Goal: Task Accomplishment & Management: Manage account settings

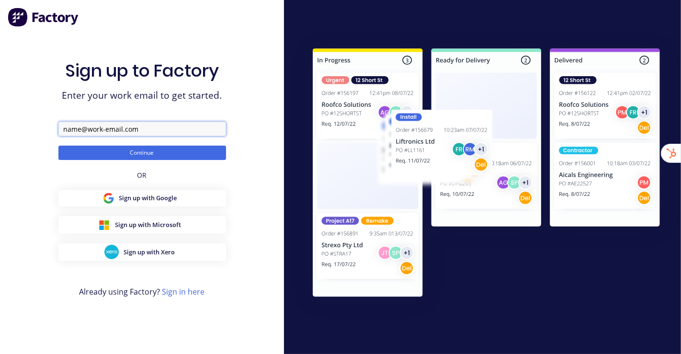
click at [172, 128] on input "text" at bounding box center [141, 129] width 167 height 14
type input "team+generalmetalproducts@factory.app"
click at [58, 145] on button "Continue" at bounding box center [141, 152] width 167 height 14
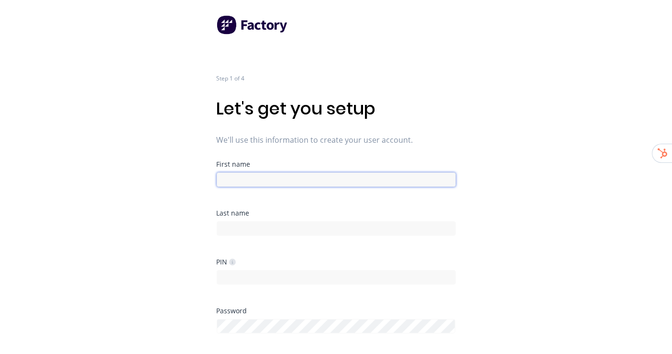
click at [325, 175] on input at bounding box center [336, 179] width 239 height 14
type input "Factory"
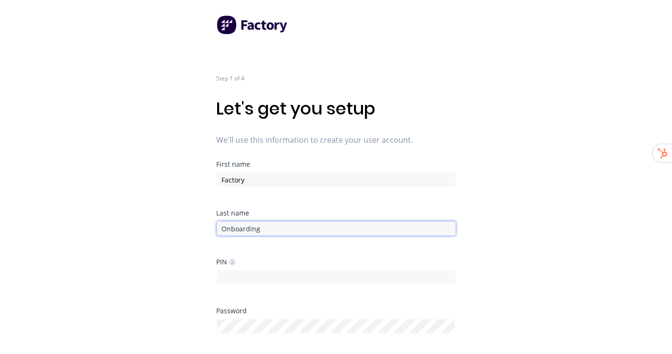
type input "Onboarding"
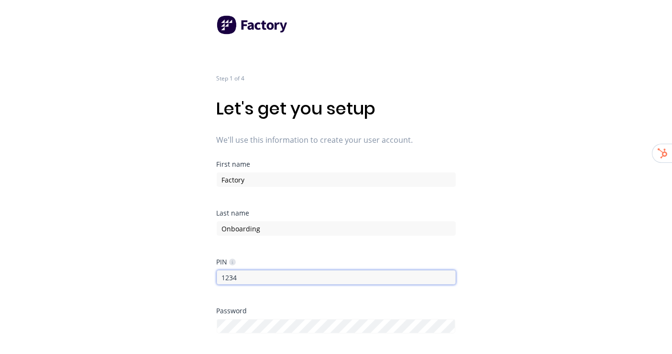
type input "1234"
drag, startPoint x: 429, startPoint y: 132, endPoint x: 437, endPoint y: 123, distance: 11.8
drag, startPoint x: 437, startPoint y: 123, endPoint x: 635, endPoint y: 186, distance: 206.9
click at [635, 186] on div "Step 1 of 4 Let's get you setup We'll use this information to create your user …" at bounding box center [336, 177] width 672 height 354
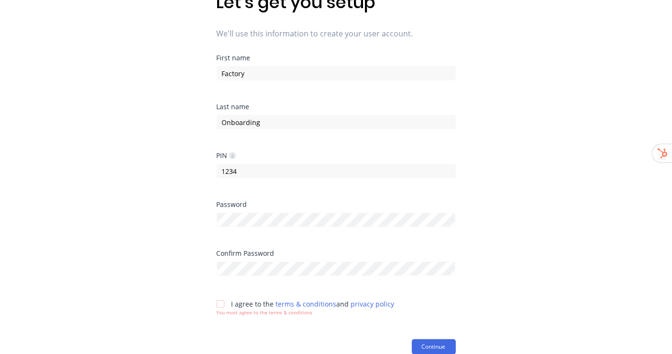
click at [275, 199] on div "PIN 1234" at bounding box center [336, 176] width 239 height 49
click at [275, 210] on div at bounding box center [336, 218] width 239 height 17
click at [512, 247] on html "Step 1 of 4 Let's get you setup We'll use this information to create your user …" at bounding box center [336, 71] width 672 height 354
click at [222, 304] on div at bounding box center [220, 303] width 19 height 19
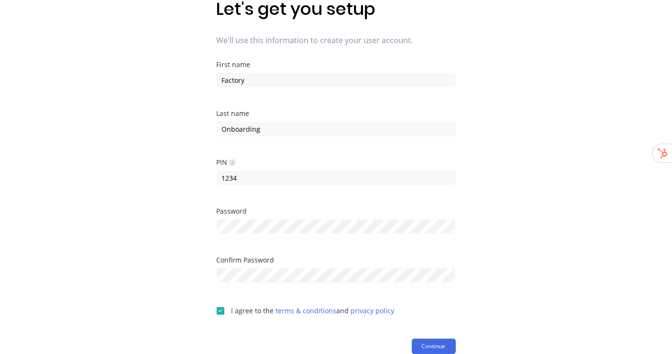
scroll to position [99, 0]
click at [443, 339] on button "Continue" at bounding box center [434, 346] width 44 height 15
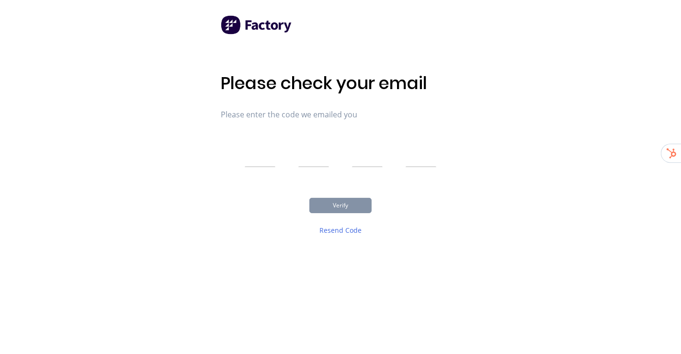
click at [142, 102] on div "Please check your email Please enter the code we emailed you Verify Resend Code" at bounding box center [340, 177] width 681 height 354
click at [253, 148] on input "text" at bounding box center [260, 155] width 31 height 24
type input "5"
type input "0"
type input "6"
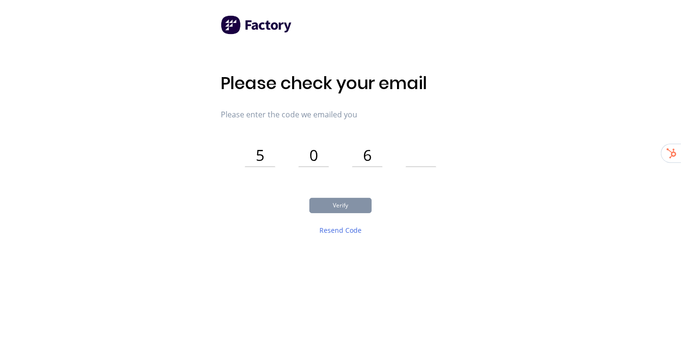
type input "7"
click at [347, 204] on button "Verify" at bounding box center [340, 205] width 62 height 15
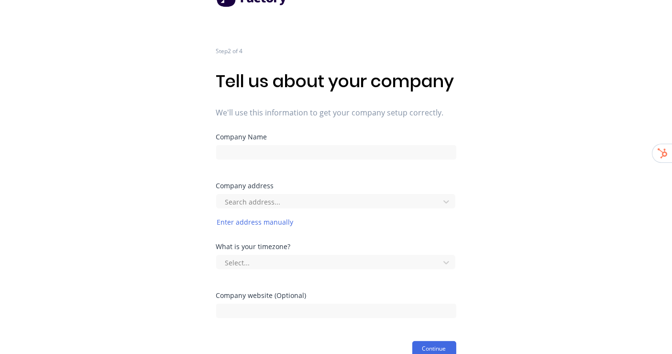
scroll to position [65, 0]
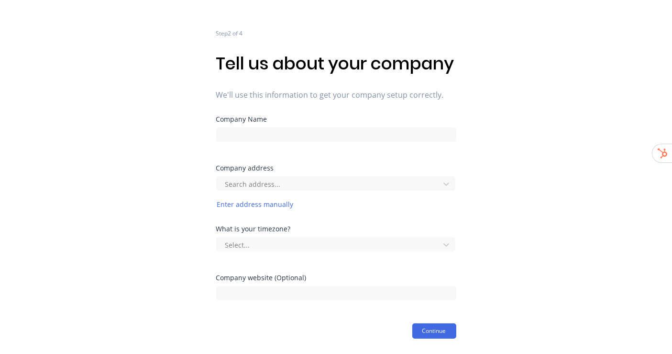
click at [323, 125] on div "Company Name" at bounding box center [336, 129] width 240 height 26
click at [323, 130] on input at bounding box center [336, 134] width 240 height 14
click at [529, 143] on div "Step 2 of 4 Tell us about your company We'll use this information to get your c…" at bounding box center [336, 146] width 672 height 383
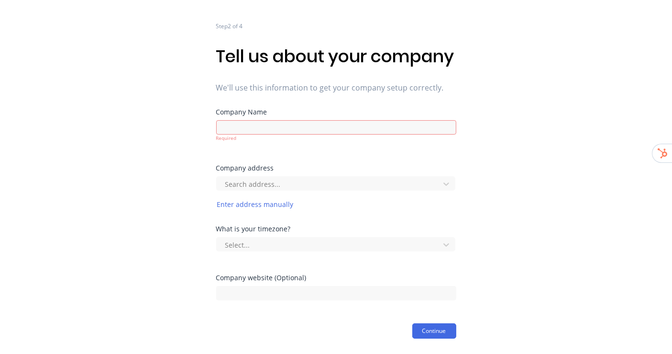
click at [354, 142] on div "Required" at bounding box center [336, 137] width 240 height 7
click at [353, 134] on input at bounding box center [336, 127] width 240 height 14
type input "General Metal Products"
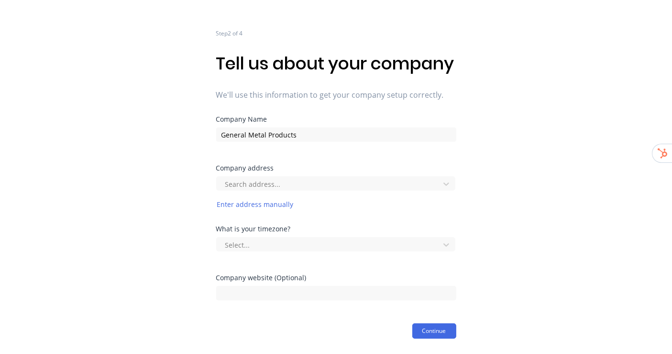
click at [515, 142] on div "Step 2 of 4 Tell us about your company We'll use this information to get your c…" at bounding box center [336, 146] width 672 height 383
click at [275, 183] on div at bounding box center [329, 184] width 211 height 12
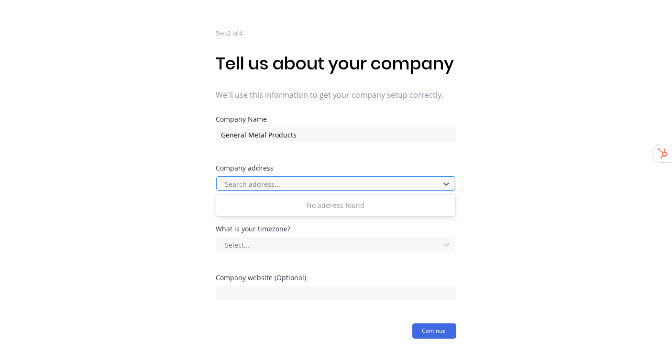
paste input "1 St Leonards Rd"
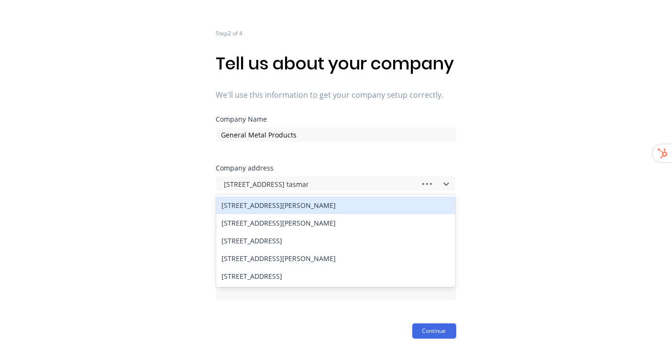
type input "1 St Leonards Rd tasmania"
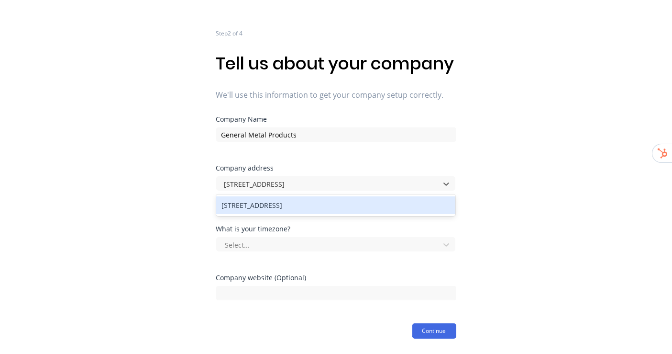
click at [354, 208] on div "1 St Leonards Rd, Saint Leonards Tasmania, Australia" at bounding box center [335, 205] width 239 height 18
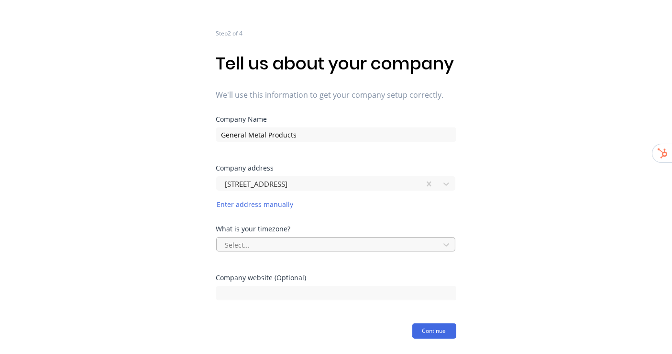
click at [358, 241] on div at bounding box center [329, 245] width 211 height 12
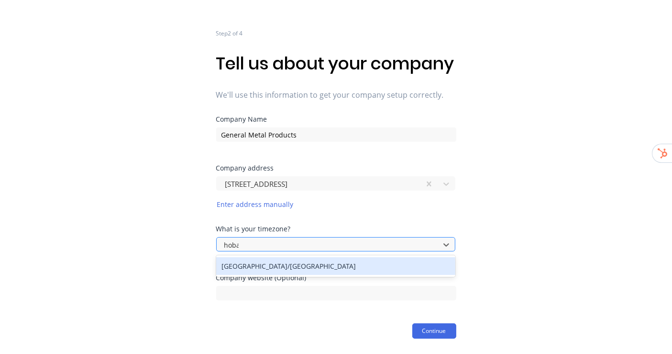
type input "hobar"
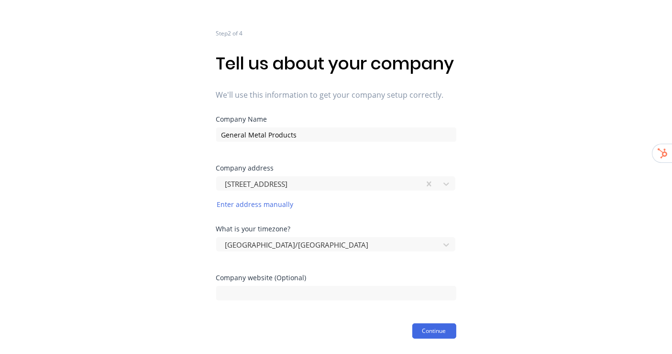
click at [571, 259] on div "Step 2 of 4 Tell us about your company We'll use this information to get your c…" at bounding box center [336, 146] width 672 height 383
click at [361, 288] on input at bounding box center [336, 293] width 240 height 14
paste input "www.generalmetalproducts.com.au"
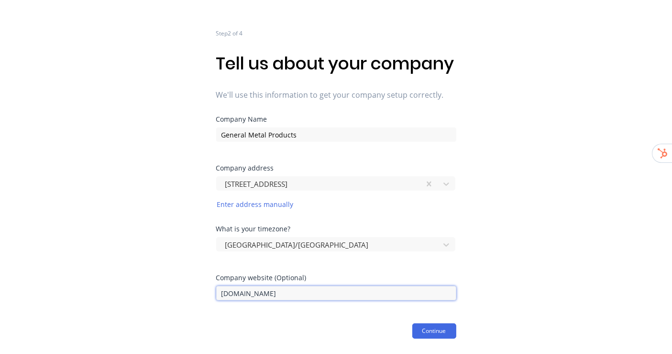
type input "www.generalmetalproducts.com.au"
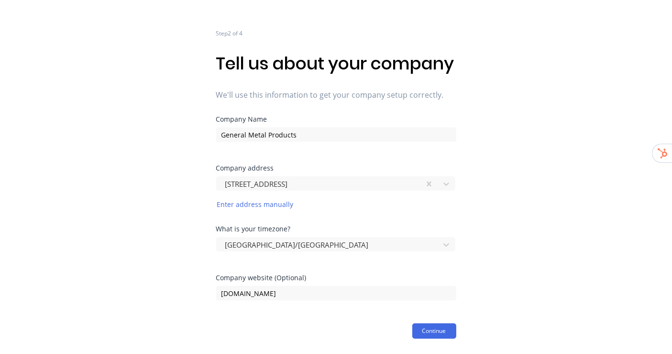
click at [524, 276] on div "Step 2 of 4 Tell us about your company We'll use this information to get your c…" at bounding box center [336, 146] width 672 height 383
click at [441, 334] on button "Continue" at bounding box center [435, 330] width 44 height 15
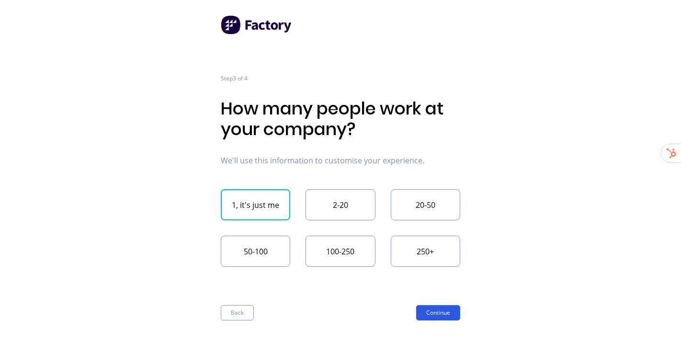
click at [447, 314] on button "Continue" at bounding box center [438, 312] width 44 height 15
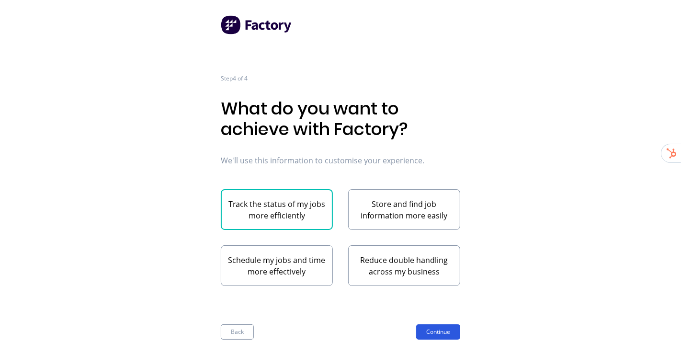
click at [444, 330] on button "Continue" at bounding box center [438, 331] width 44 height 15
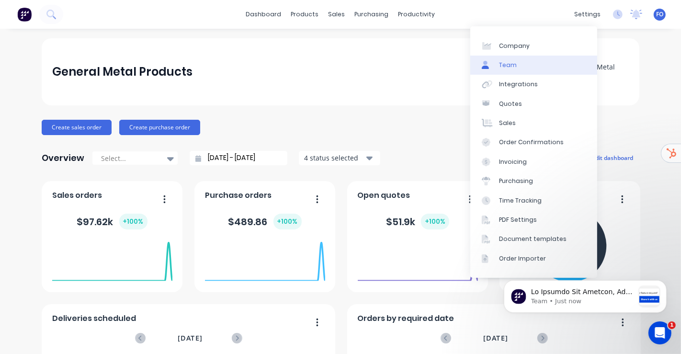
click at [534, 67] on link "Team" at bounding box center [533, 65] width 127 height 19
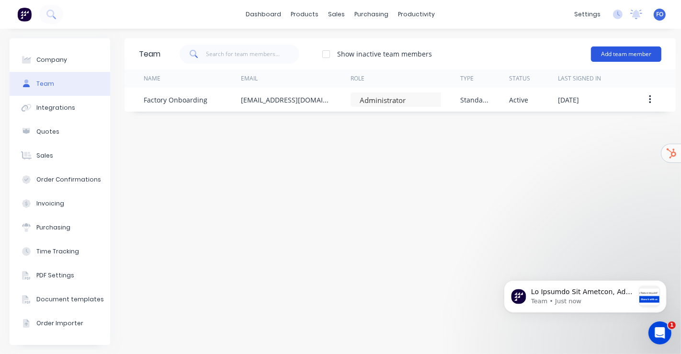
click at [622, 56] on button "Add team member" at bounding box center [626, 53] width 70 height 15
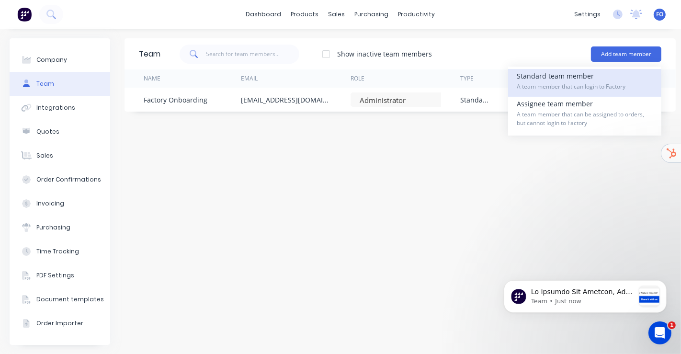
click at [588, 83] on span "A team member that can login to Factory" at bounding box center [584, 86] width 136 height 9
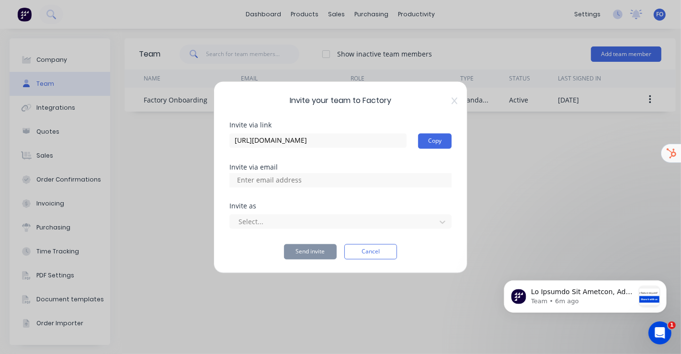
click at [292, 175] on input at bounding box center [280, 180] width 96 height 14
paste input "admin@generalmetalproducts.com.au"
type input "admin@generalmetalproducts.com.au"
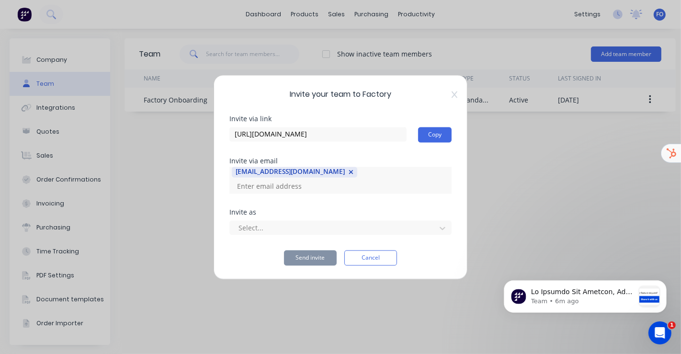
scroll to position [0, 0]
click at [424, 236] on div "Invite as Select..." at bounding box center [340, 229] width 222 height 41
click at [427, 231] on div at bounding box center [333, 228] width 193 height 12
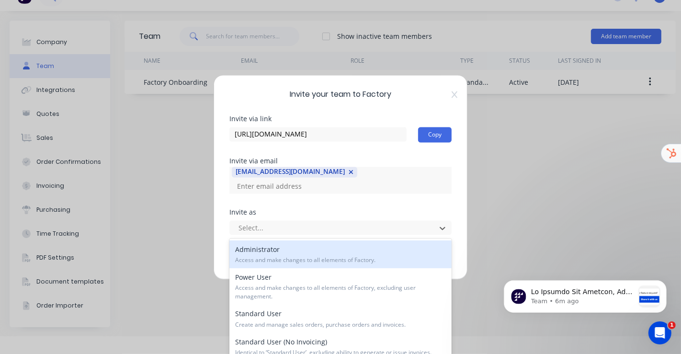
click at [285, 254] on div "Administrator Access and make changes to all elements of Factory." at bounding box center [340, 254] width 223 height 28
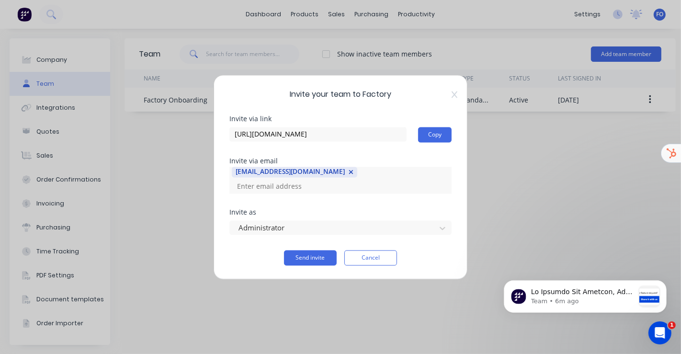
scroll to position [0, 0]
click at [305, 259] on button "Send invite" at bounding box center [310, 257] width 53 height 15
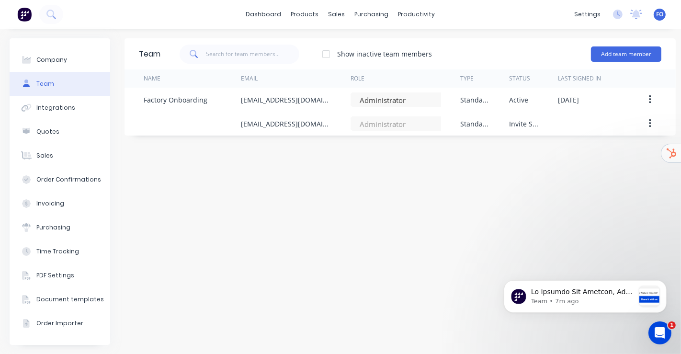
click at [343, 201] on div "Team Show inactive team members Add team member Name Email Role Type Status Las…" at bounding box center [399, 191] width 551 height 306
click at [263, 16] on link "dashboard" at bounding box center [263, 14] width 45 height 14
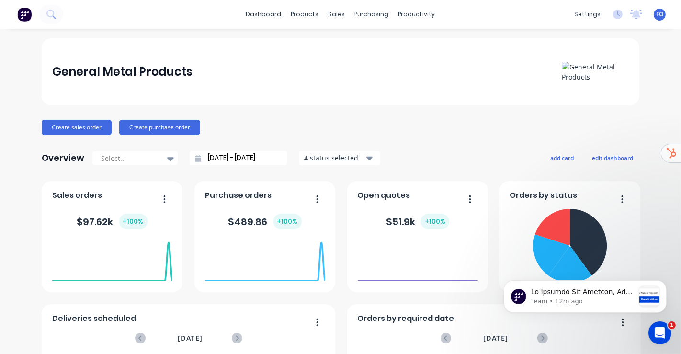
click at [657, 15] on div "settings No new notifications Mark all as read You have no notifications FO Gen…" at bounding box center [625, 14] width 112 height 14
click at [656, 15] on span "FO" at bounding box center [659, 14] width 7 height 9
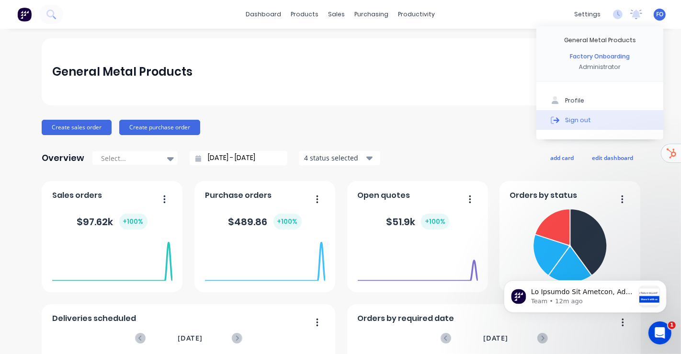
click at [582, 118] on button "Sign out" at bounding box center [599, 119] width 127 height 19
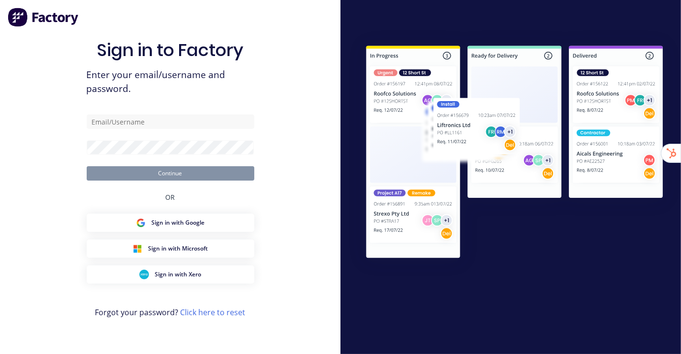
type input "stuart@factory.app"
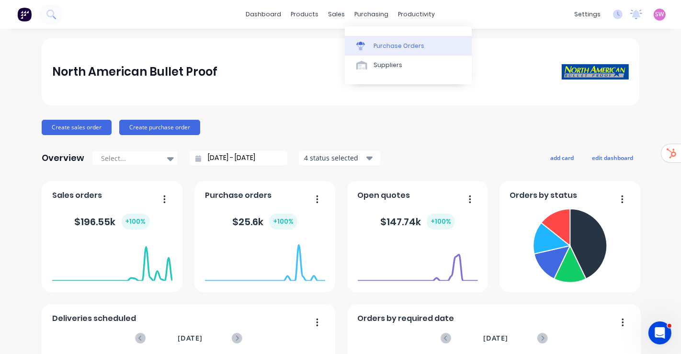
click at [397, 44] on div "Purchase Orders" at bounding box center [398, 46] width 51 height 9
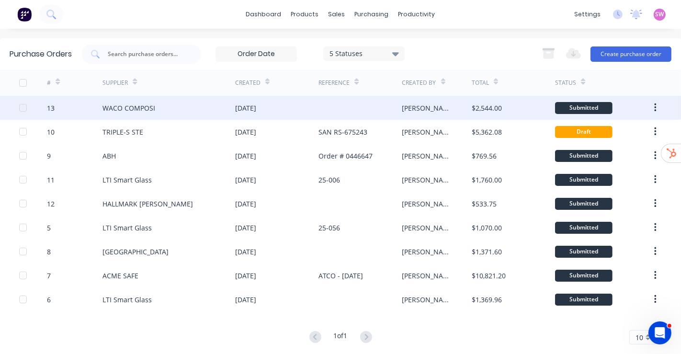
click at [354, 101] on div at bounding box center [359, 108] width 83 height 24
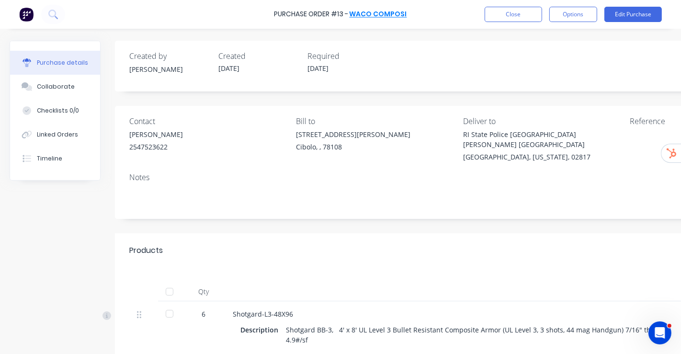
click at [366, 11] on link "WACO COMPOSI" at bounding box center [377, 15] width 57 height 10
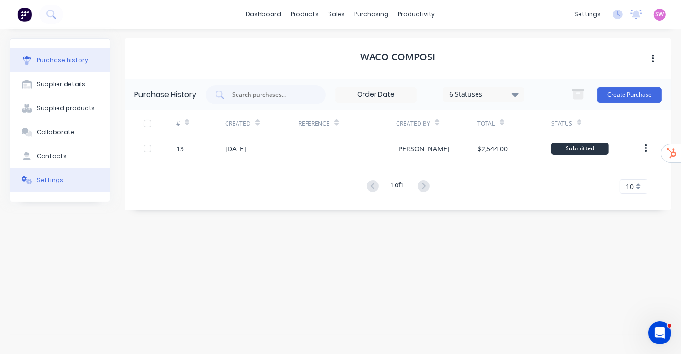
click at [54, 179] on div "Settings" at bounding box center [50, 180] width 26 height 9
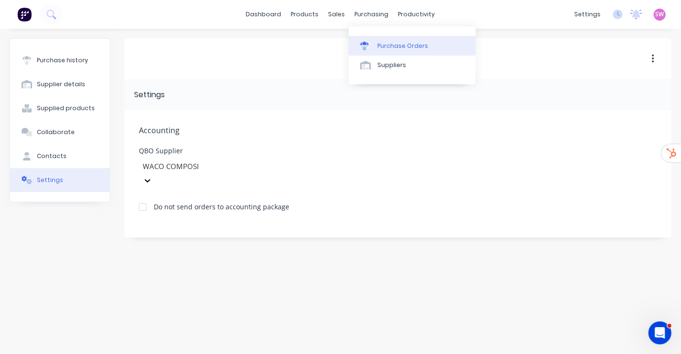
click at [415, 39] on link "Purchase Orders" at bounding box center [411, 45] width 127 height 19
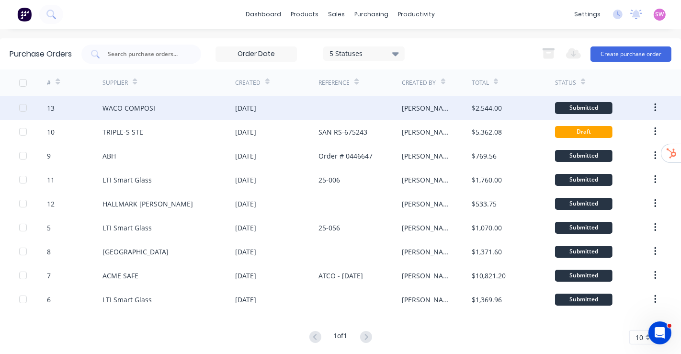
click at [471, 110] on div "$2,544.00" at bounding box center [486, 108] width 30 height 10
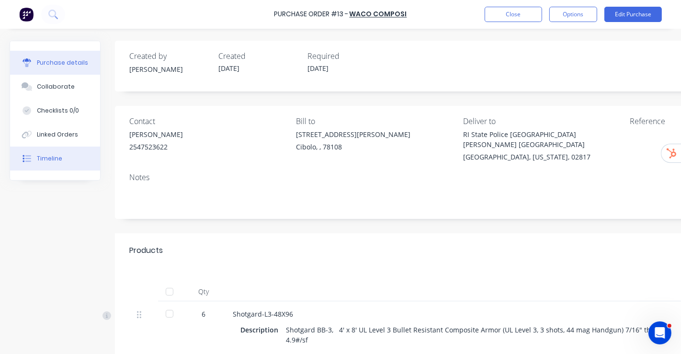
click at [53, 158] on div "Timeline" at bounding box center [49, 158] width 25 height 9
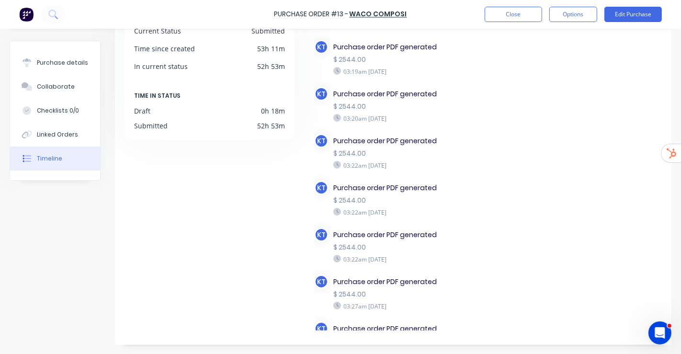
scroll to position [258, 0]
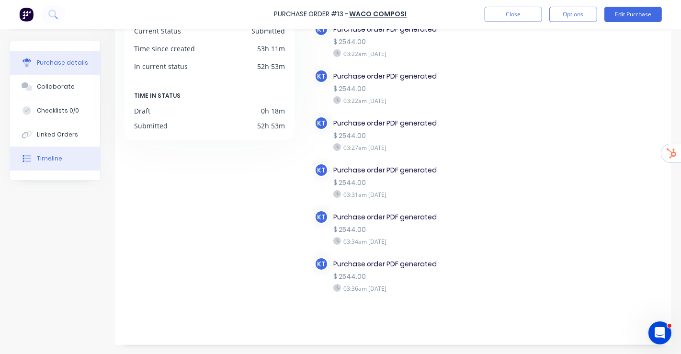
click at [72, 59] on div "Purchase details" at bounding box center [62, 62] width 51 height 9
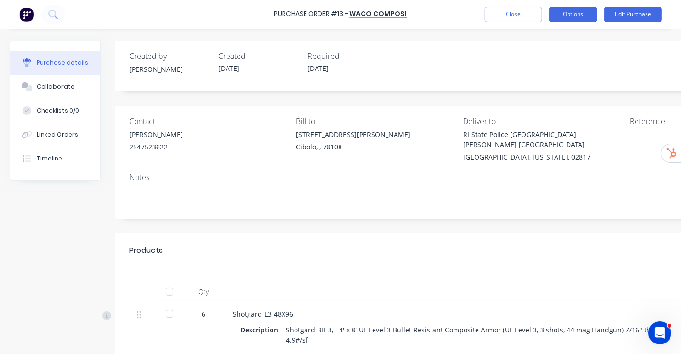
click at [587, 16] on button "Options" at bounding box center [573, 14] width 48 height 15
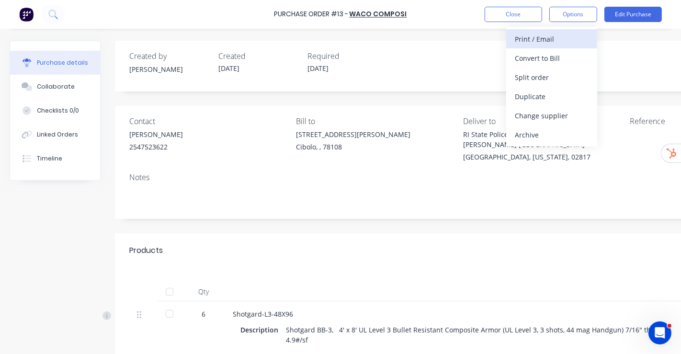
click at [569, 35] on div "Print / Email" at bounding box center [551, 39] width 74 height 14
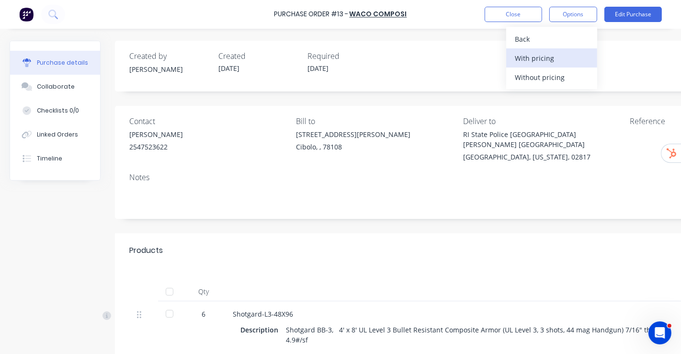
click at [548, 57] on div "With pricing" at bounding box center [551, 58] width 74 height 14
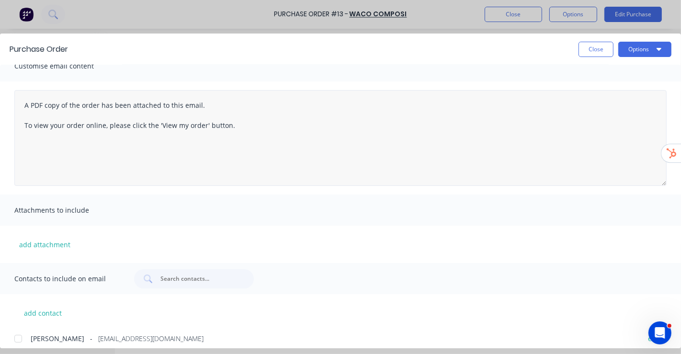
scroll to position [22, 0]
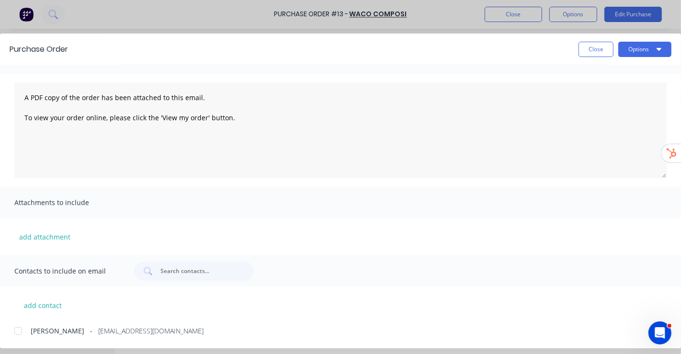
click at [19, 330] on div at bounding box center [18, 330] width 19 height 19
click at [656, 50] on button "Options" at bounding box center [644, 49] width 53 height 15
click at [616, 105] on div "Email" at bounding box center [626, 112] width 74 height 14
click at [589, 50] on button "Close" at bounding box center [595, 49] width 35 height 15
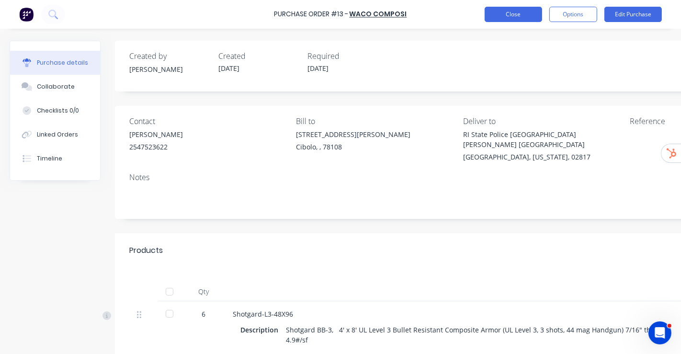
click at [530, 20] on button "Close" at bounding box center [512, 14] width 57 height 15
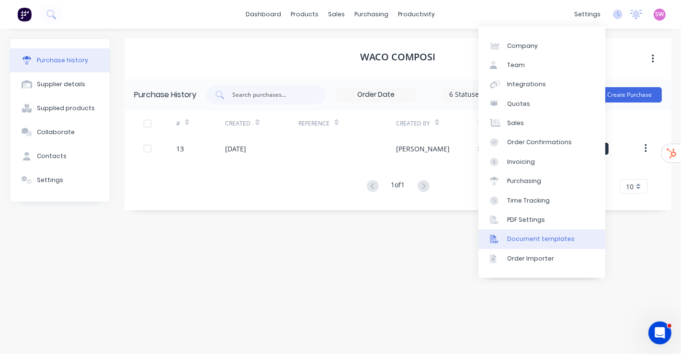
click at [564, 236] on div "Document templates" at bounding box center [540, 238] width 67 height 9
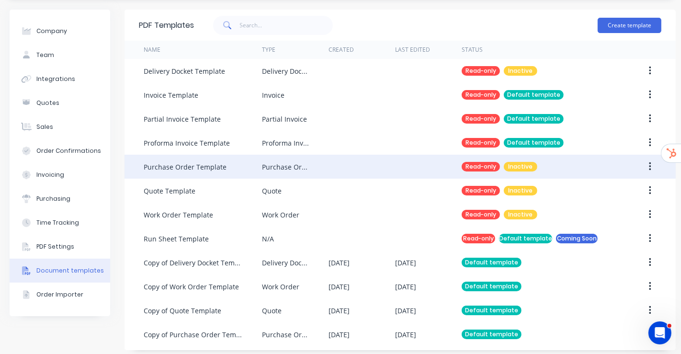
scroll to position [42, 0]
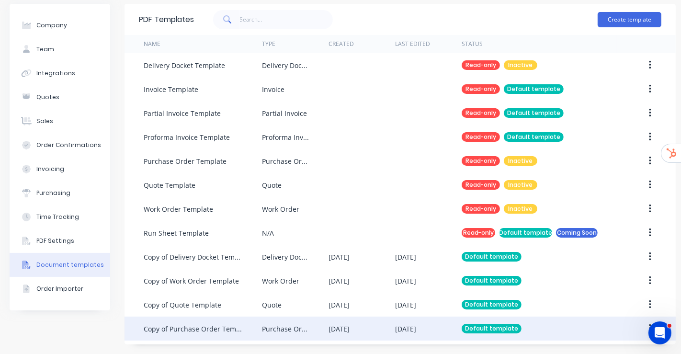
click at [401, 324] on div "04 Oct 2025" at bounding box center [405, 329] width 21 height 10
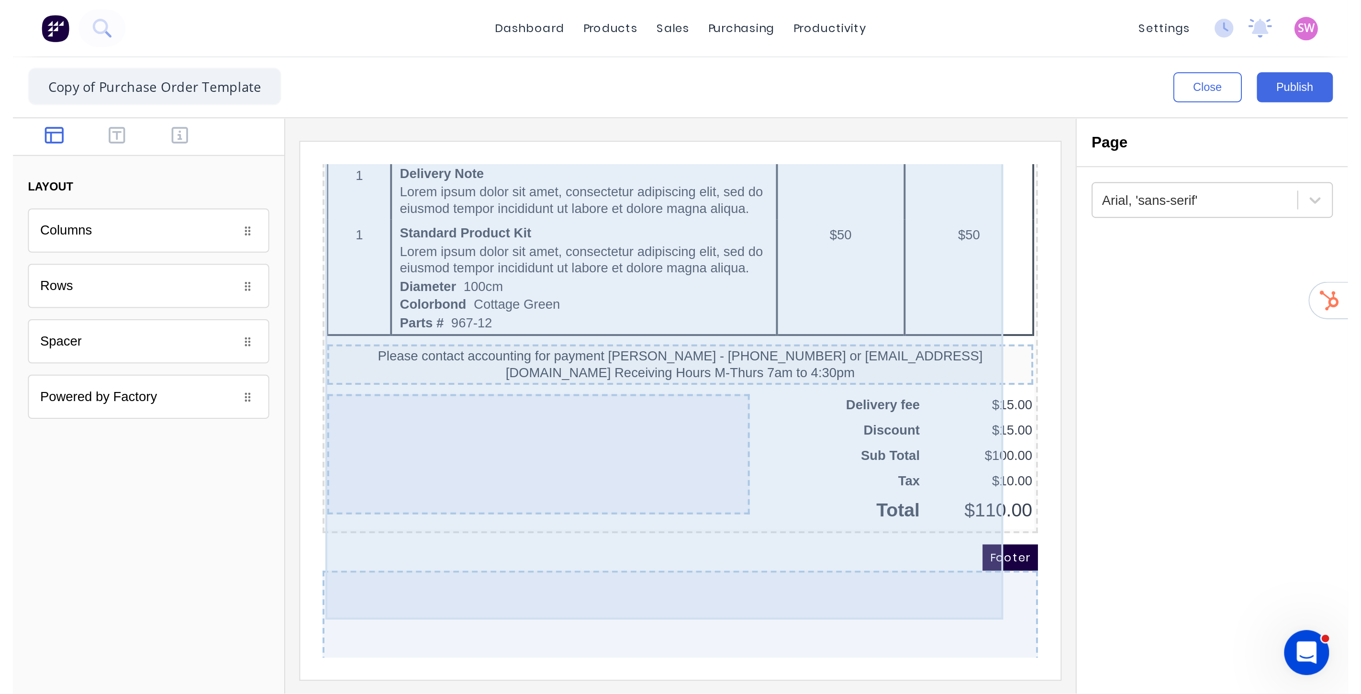
scroll to position [693, 0]
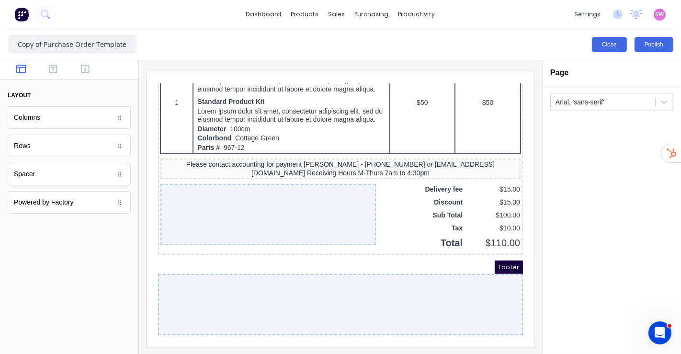
click at [607, 46] on button "Close" at bounding box center [608, 44] width 35 height 15
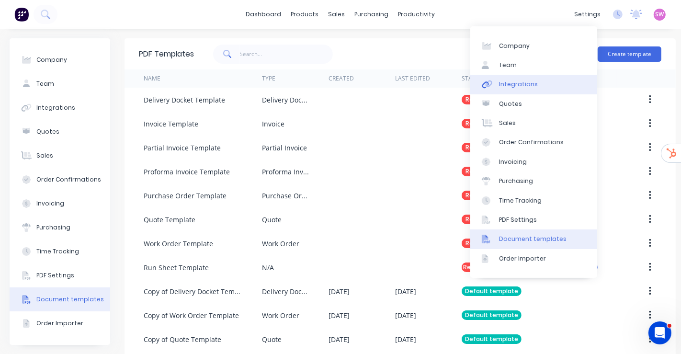
click at [515, 81] on div "Integrations" at bounding box center [518, 84] width 39 height 9
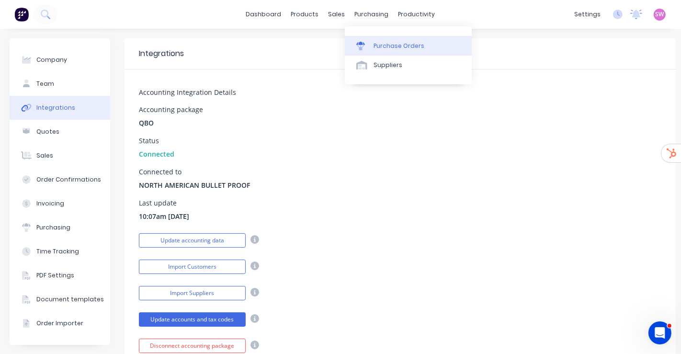
click at [383, 40] on link "Purchase Orders" at bounding box center [408, 45] width 127 height 19
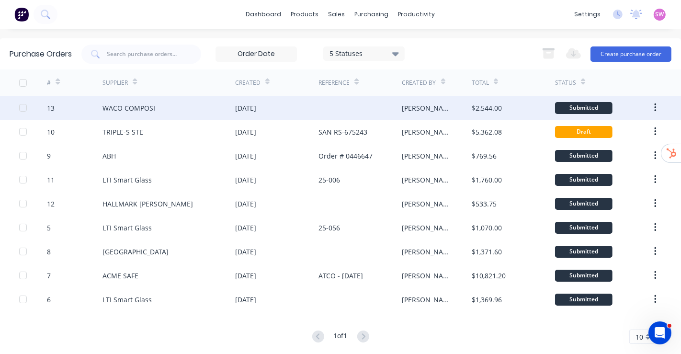
click at [337, 109] on div at bounding box center [359, 108] width 83 height 24
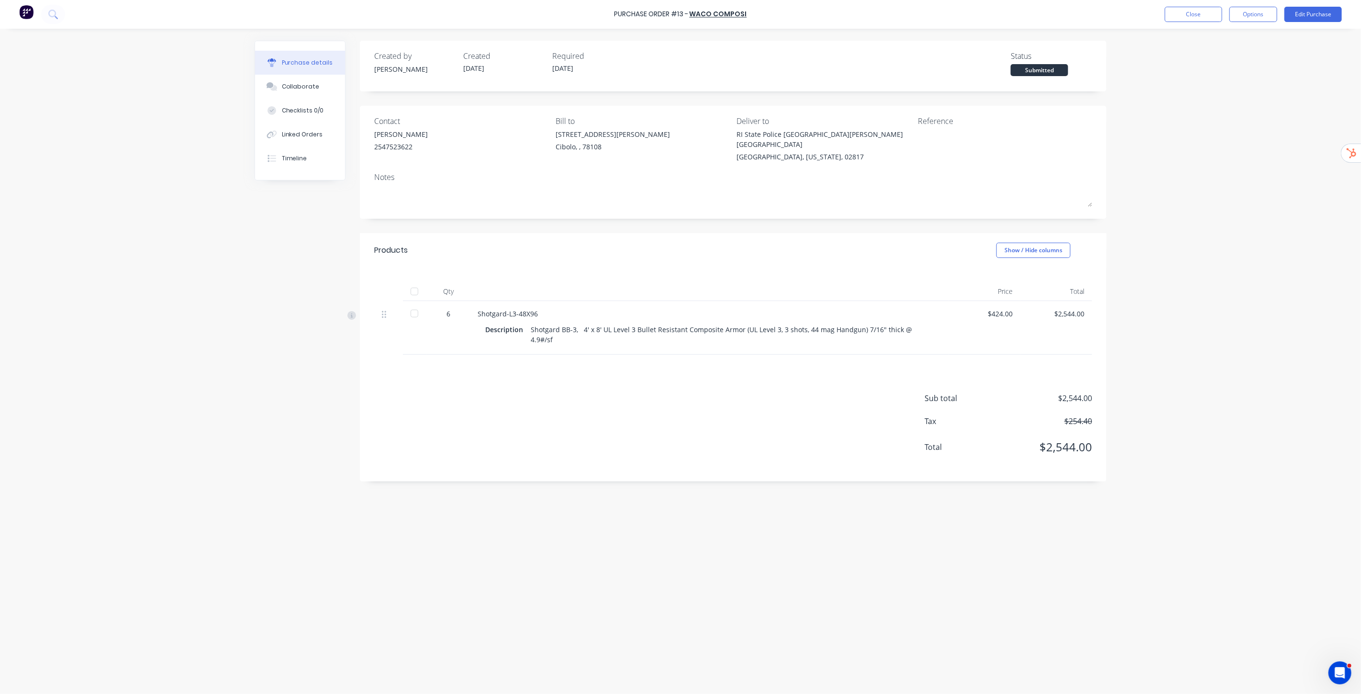
click at [680, 137] on div "RI State Police South Barr 65 New London Turnpike" at bounding box center [824, 139] width 174 height 20
click at [680, 17] on button "Edit Purchase" at bounding box center [1312, 14] width 57 height 15
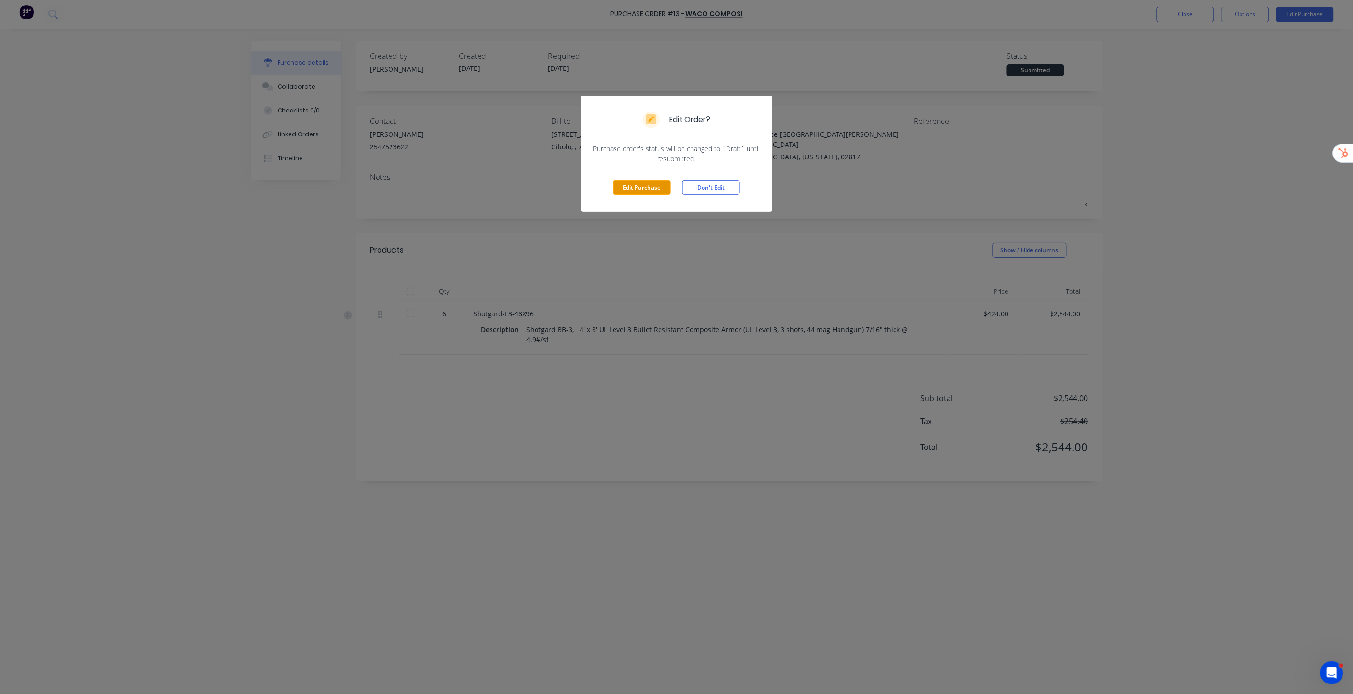
click at [632, 183] on button "Edit Purchase" at bounding box center [641, 187] width 57 height 14
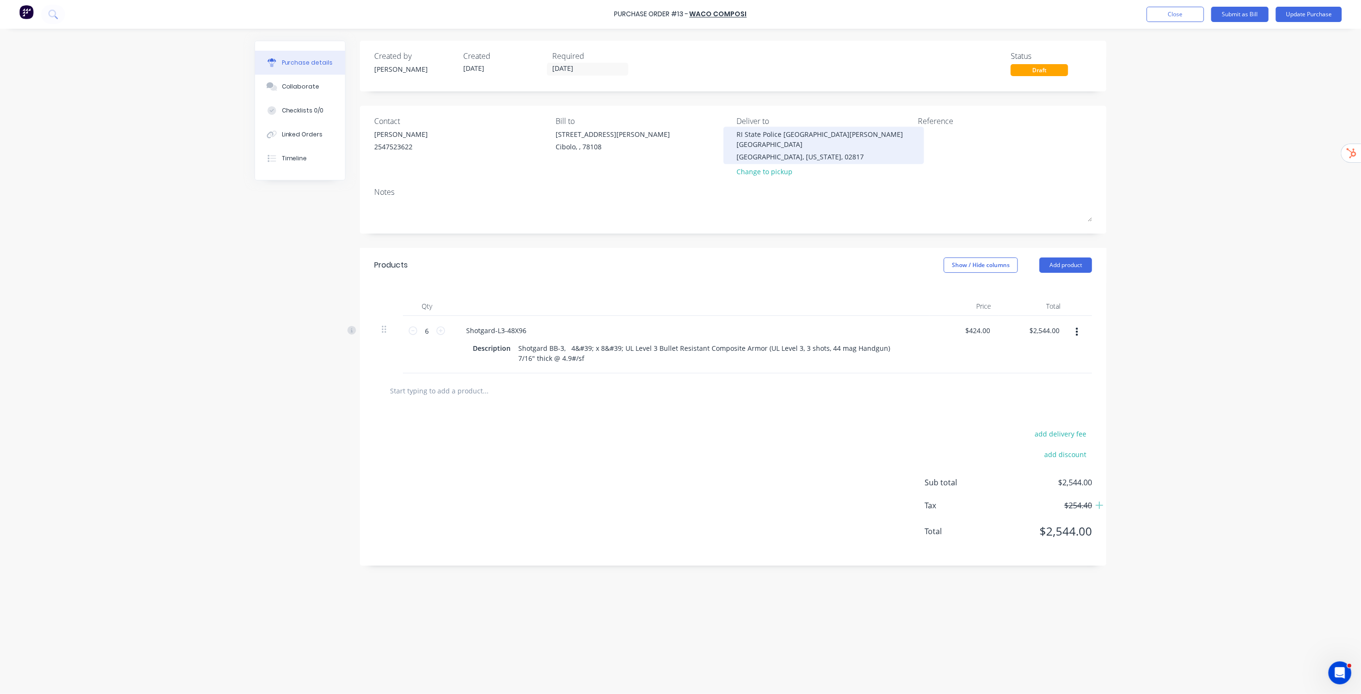
click at [680, 134] on div "RI State Police South Barr 65 New London Turnpike" at bounding box center [824, 139] width 174 height 20
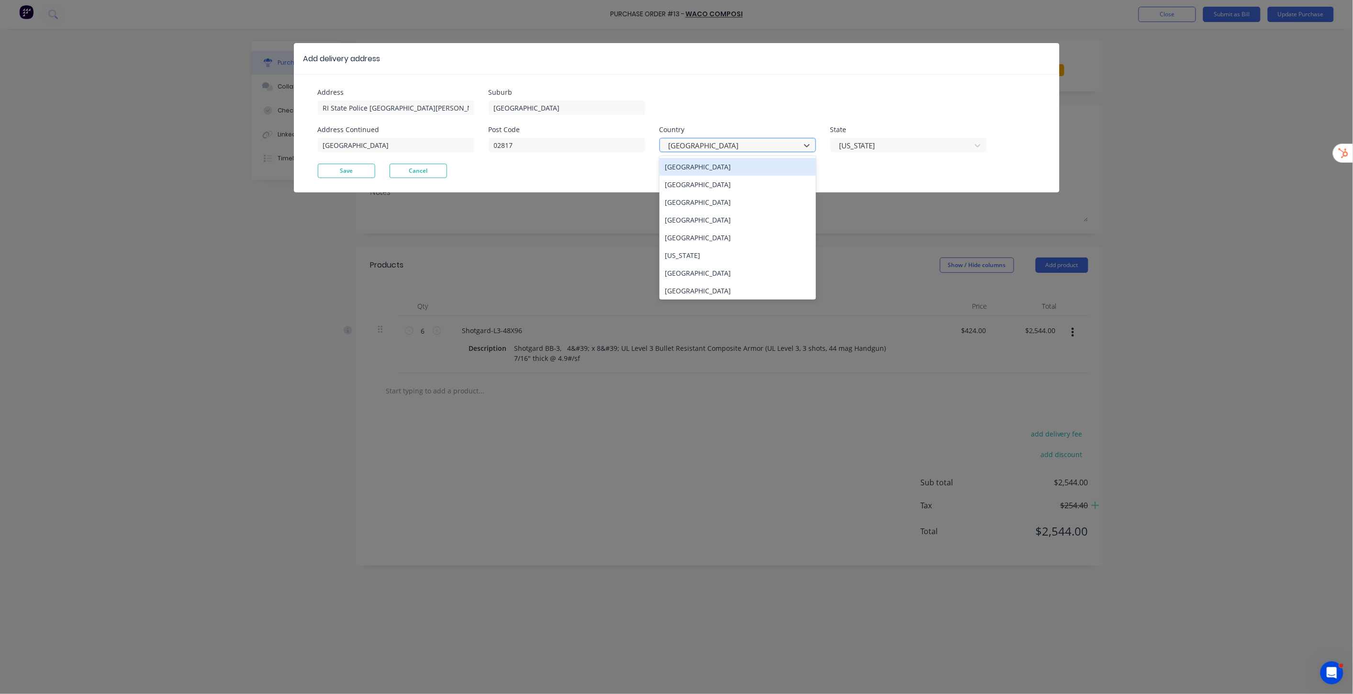
click at [680, 143] on div "[GEOGRAPHIC_DATA]" at bounding box center [732, 145] width 134 height 14
click at [680, 166] on div "[GEOGRAPHIC_DATA]" at bounding box center [737, 167] width 156 height 18
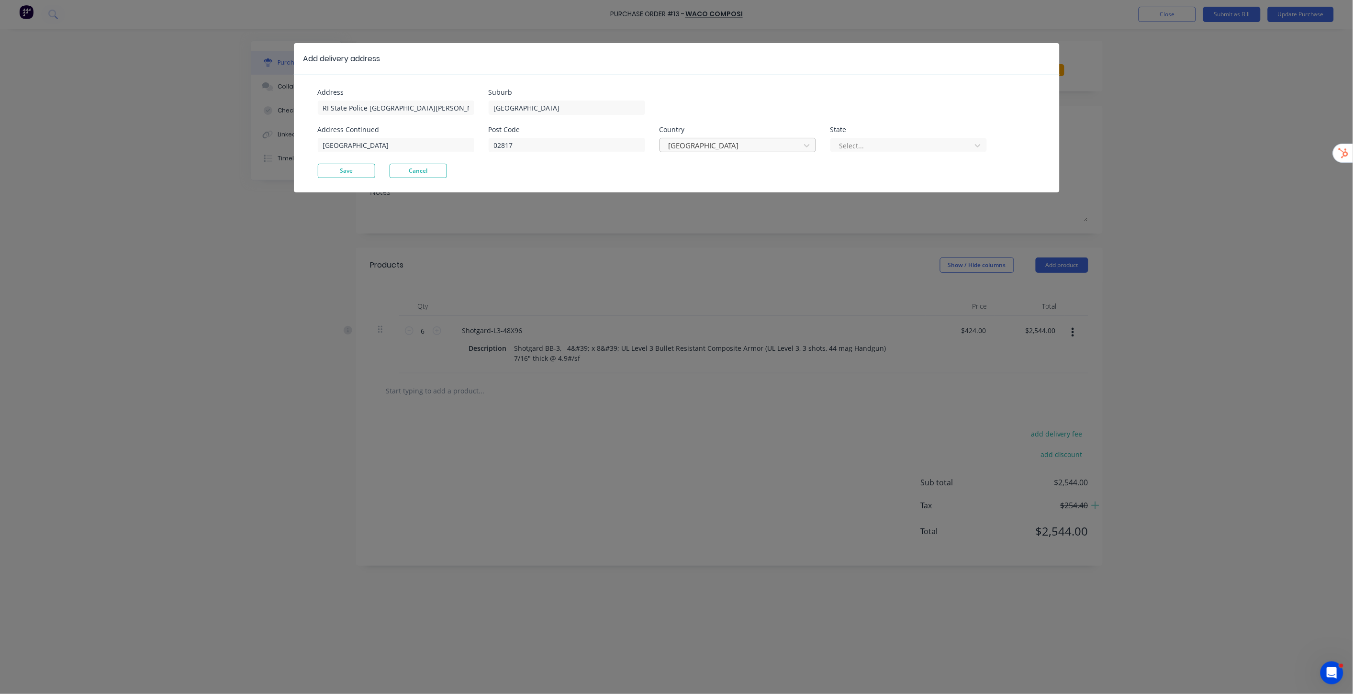
click at [680, 149] on div at bounding box center [732, 146] width 128 height 12
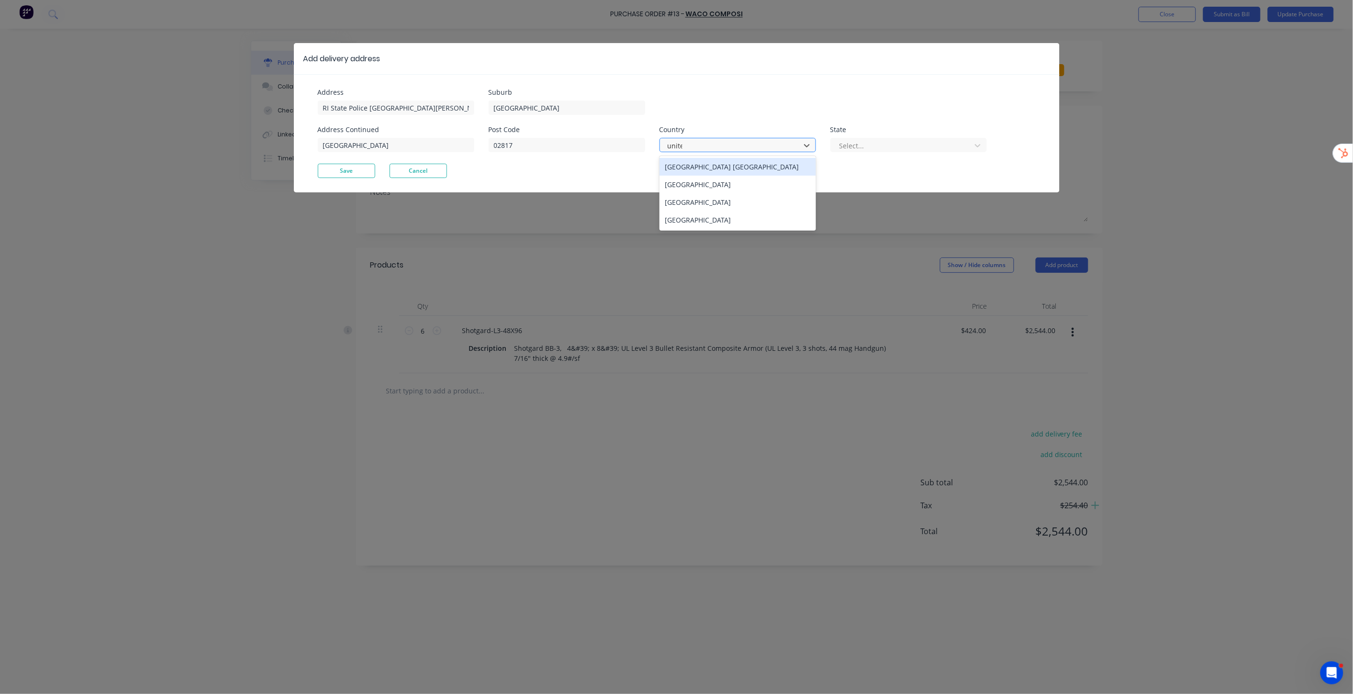
type input "united"
click at [680, 219] on div "[GEOGRAPHIC_DATA]" at bounding box center [737, 220] width 156 height 18
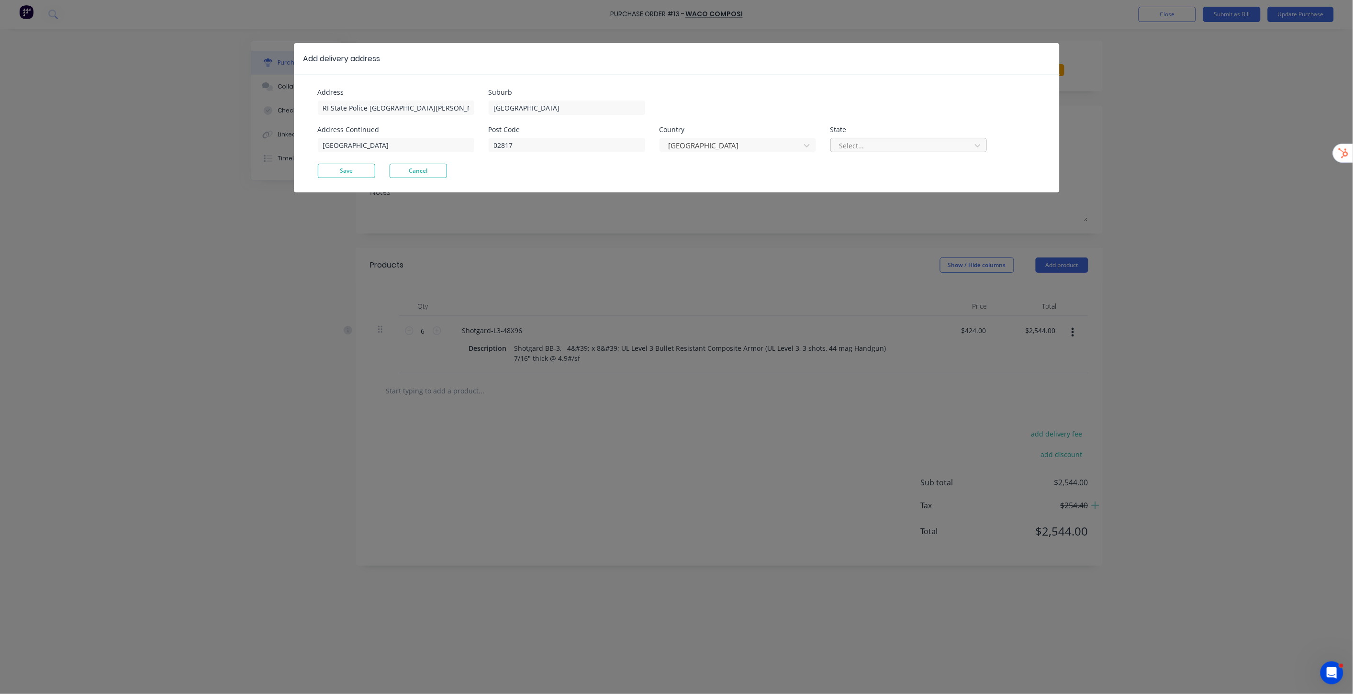
click at [680, 142] on div at bounding box center [902, 146] width 128 height 12
type input "rhod"
click at [680, 161] on div "Rhode Island" at bounding box center [908, 167] width 156 height 18
click at [426, 174] on button "Cancel" at bounding box center [418, 171] width 57 height 14
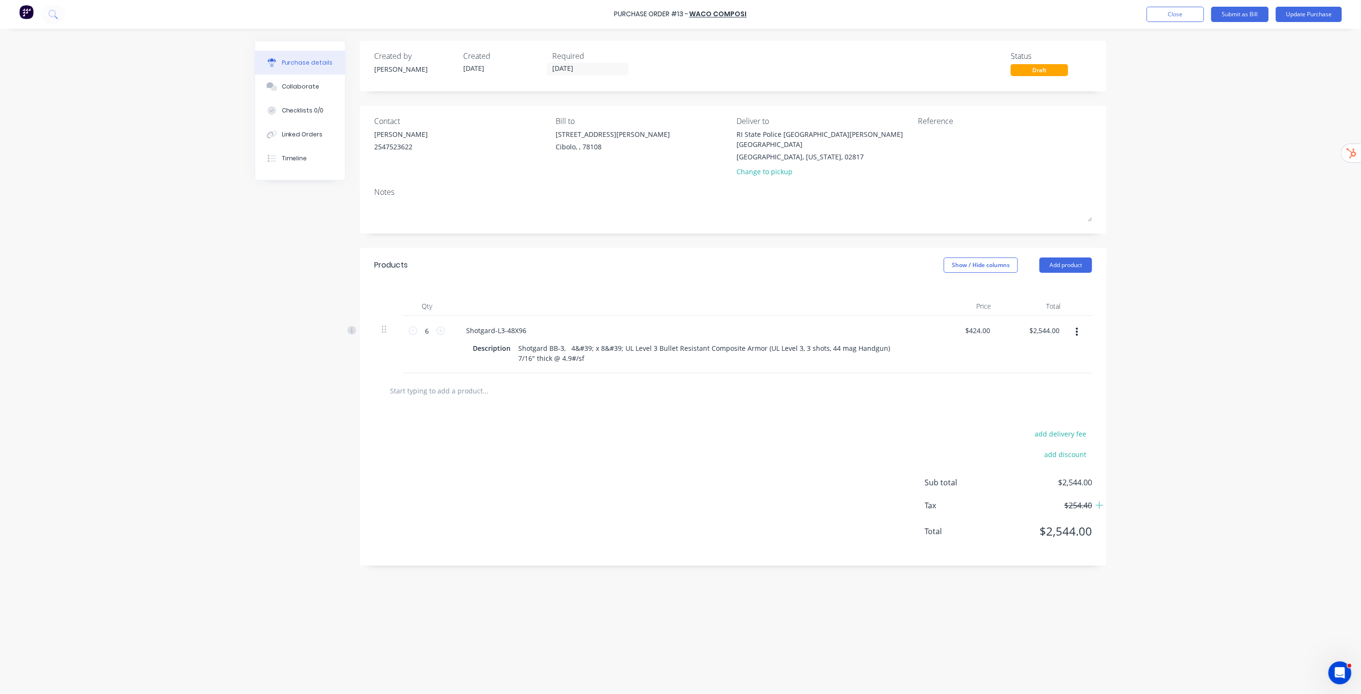
click at [680, 234] on div "Purchase Order #13 - WACO COMPOSI Add product Close Submit as Bill Update Purch…" at bounding box center [680, 347] width 1361 height 694
click at [680, 214] on div "Purchase Order #13 - WACO COMPOSI Add product Close Submit as Bill Update Purch…" at bounding box center [680, 347] width 1361 height 694
click at [680, 184] on div "Purchase Order #13 - WACO COMPOSI Add product Close Submit as Bill Update Purch…" at bounding box center [680, 347] width 1361 height 694
click at [680, 135] on div "RI State Police South Barr 65 New London Turnpike" at bounding box center [824, 139] width 174 height 20
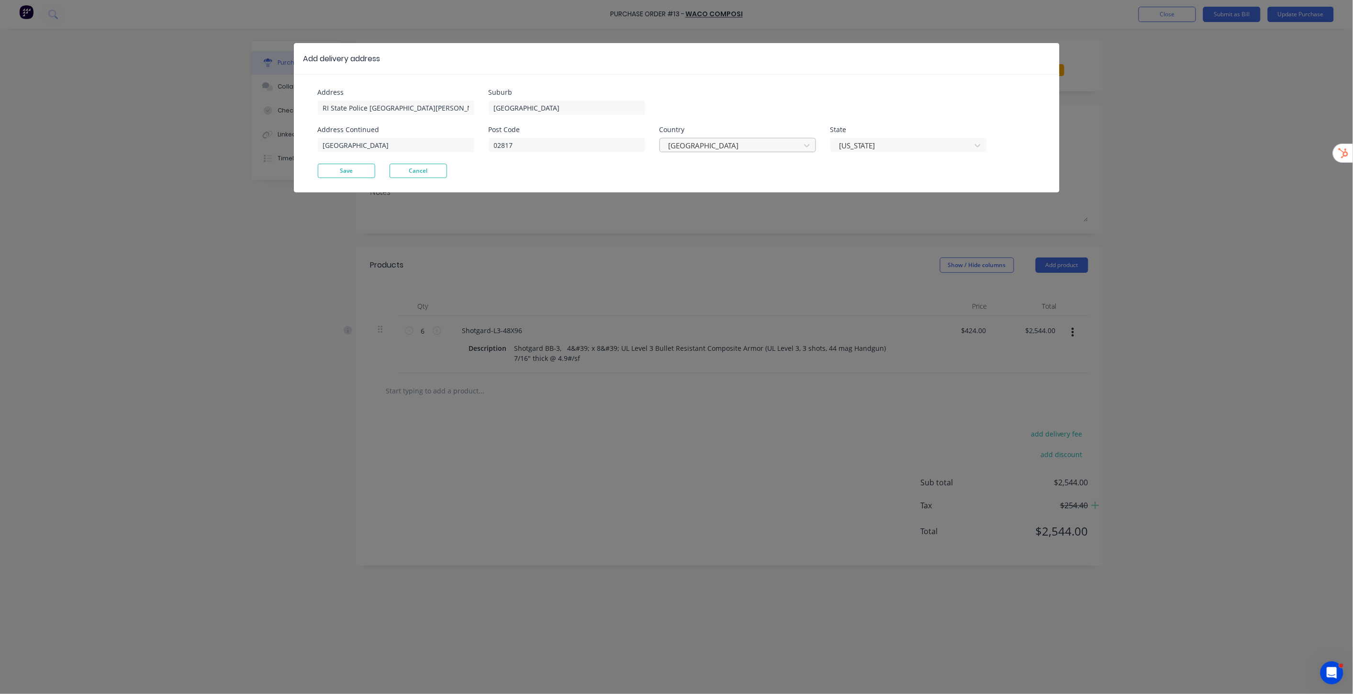
click at [680, 140] on div at bounding box center [732, 146] width 128 height 12
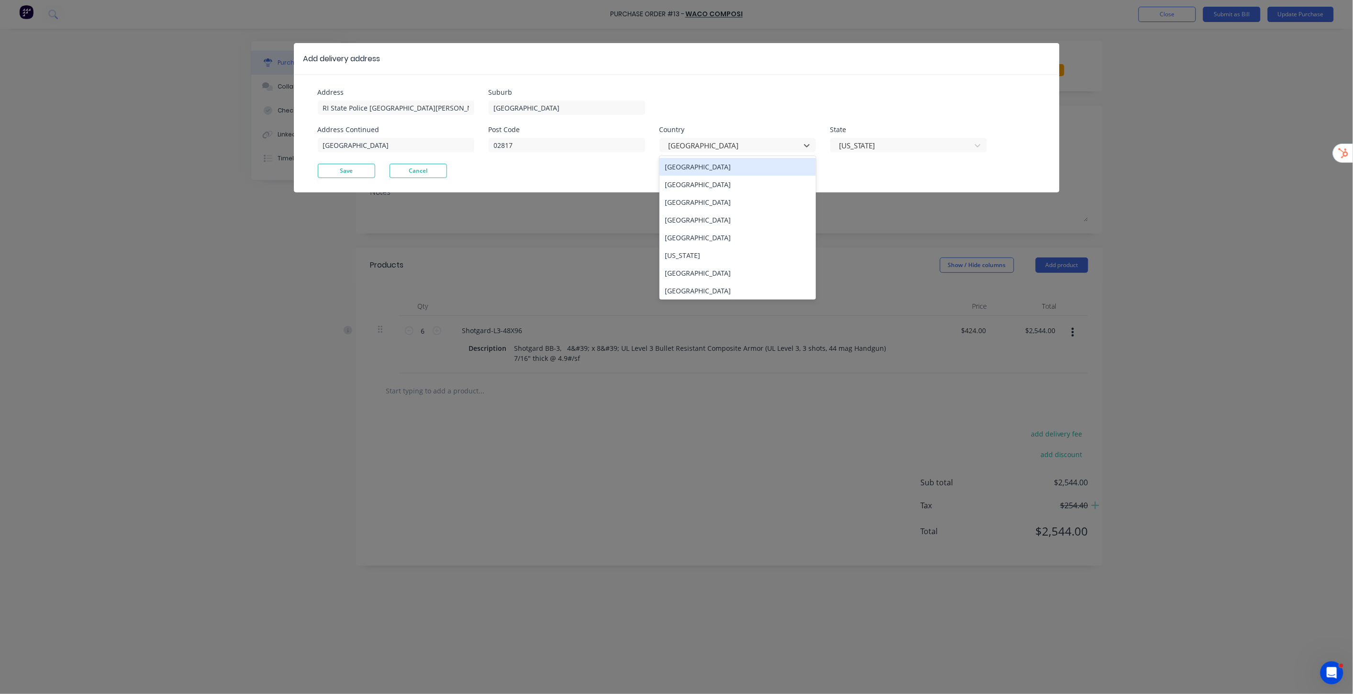
click at [680, 168] on div "Australia" at bounding box center [737, 167] width 156 height 18
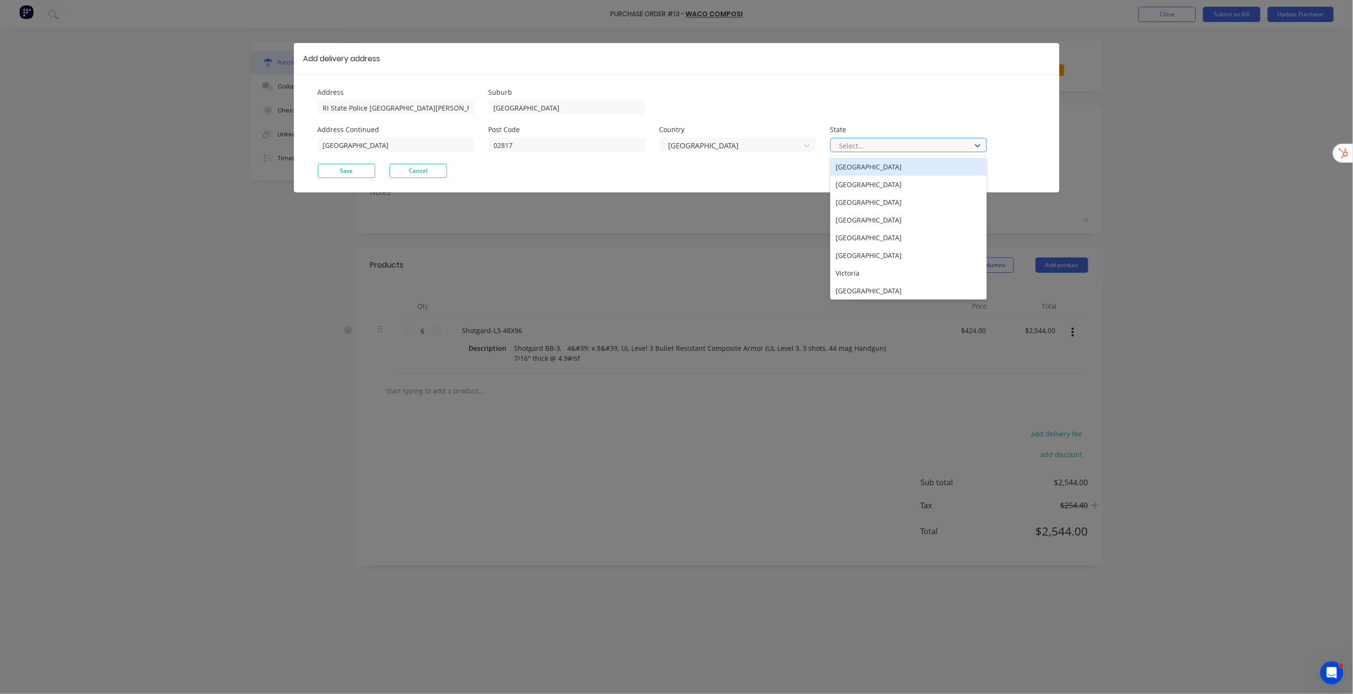
click at [680, 151] on div at bounding box center [902, 146] width 128 height 12
click at [680, 183] on div "New South Wales" at bounding box center [908, 185] width 156 height 18
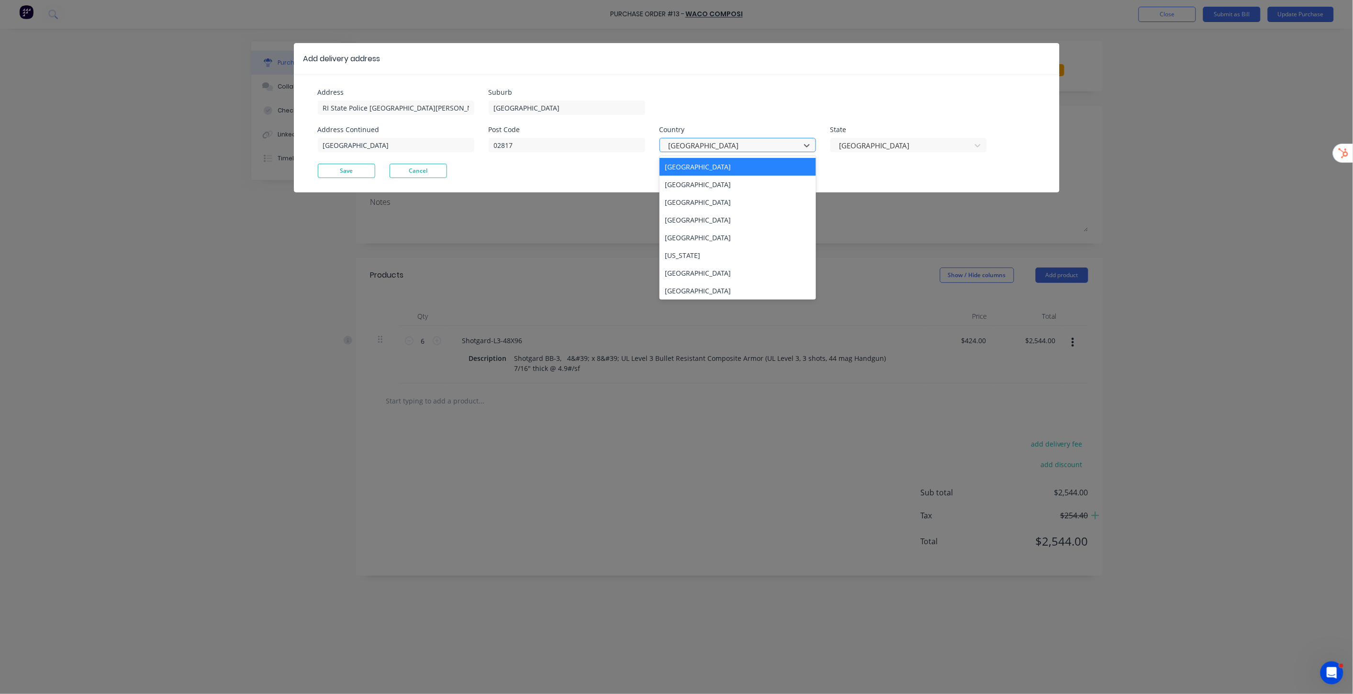
click at [680, 146] on div at bounding box center [732, 146] width 128 height 12
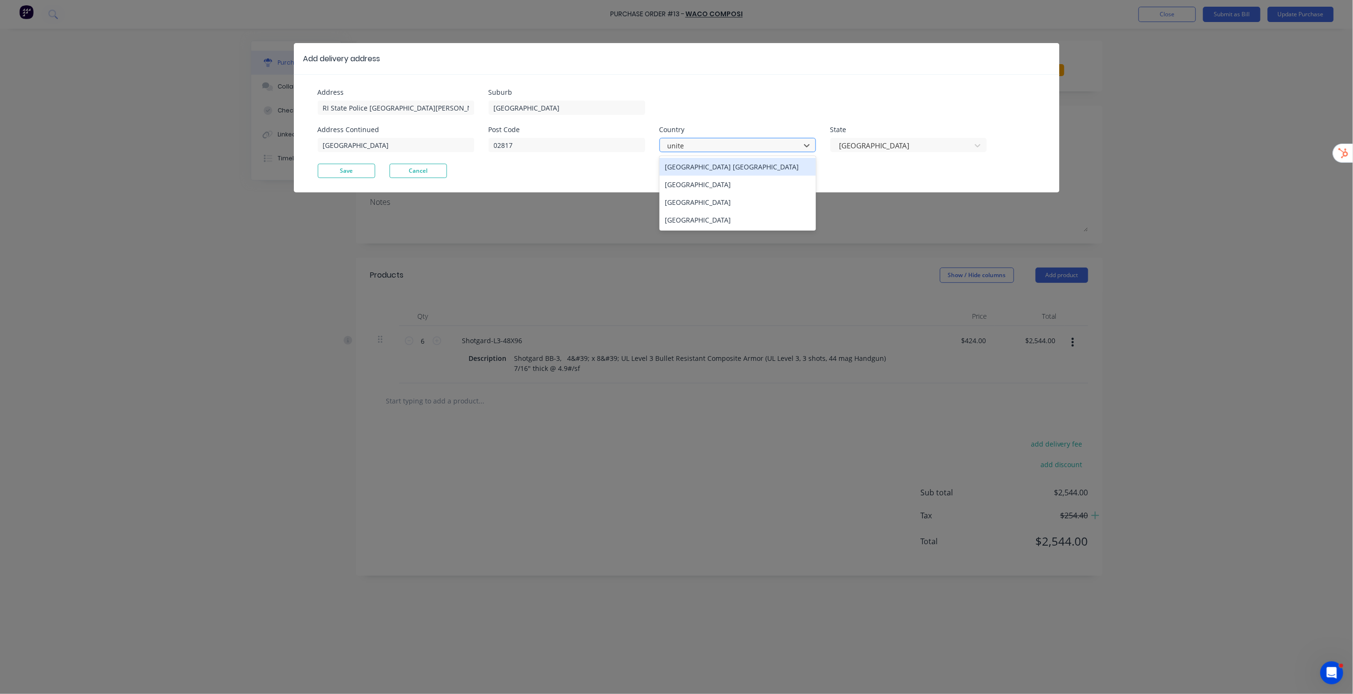
type input "united"
click at [680, 218] on div "United States" at bounding box center [737, 220] width 156 height 18
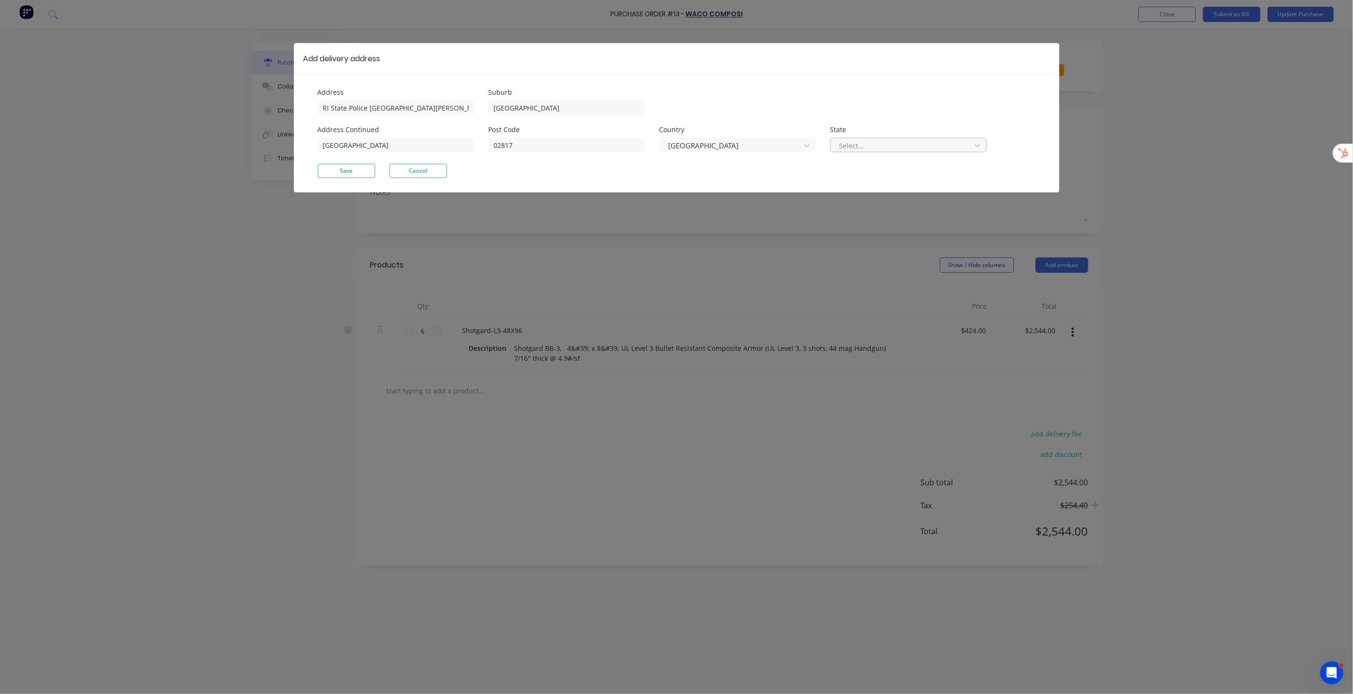
click at [680, 148] on div at bounding box center [902, 146] width 128 height 12
type input "rhode"
click at [680, 165] on div "Rhode Island" at bounding box center [908, 167] width 156 height 18
click at [357, 175] on button "Save" at bounding box center [346, 171] width 57 height 14
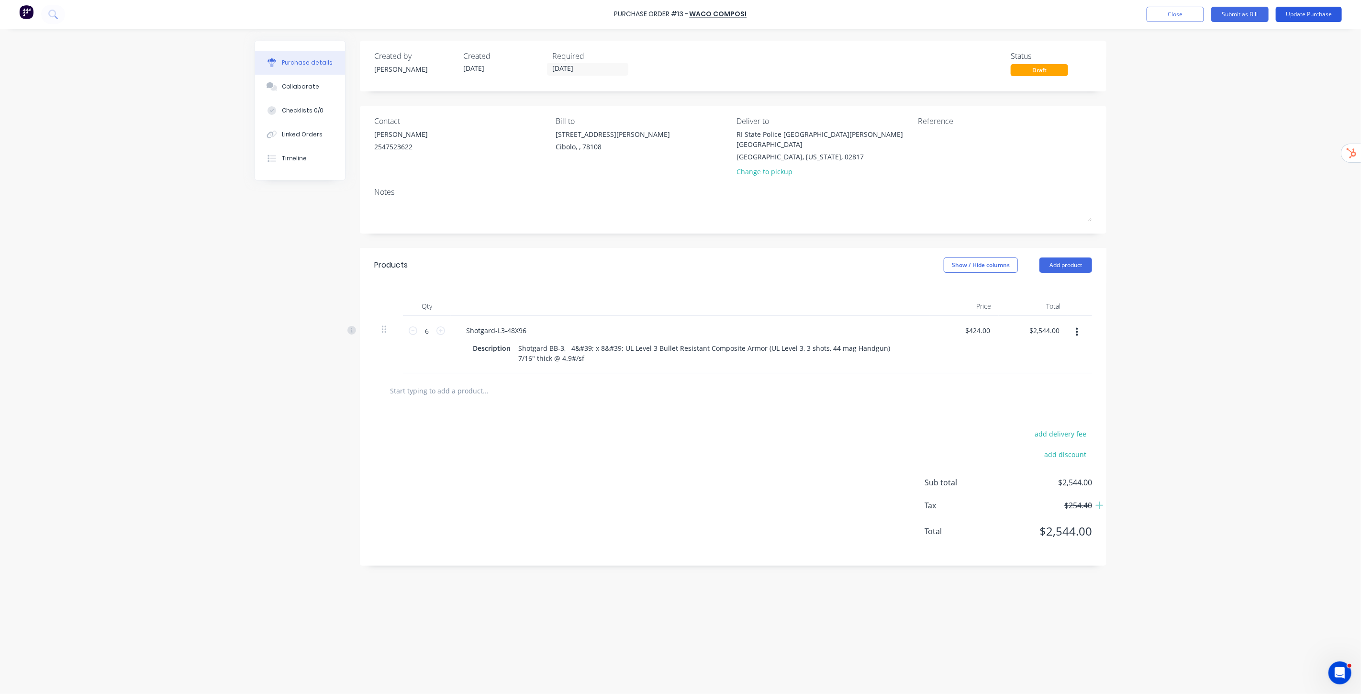
click at [680, 17] on button "Update Purchase" at bounding box center [1309, 14] width 66 height 15
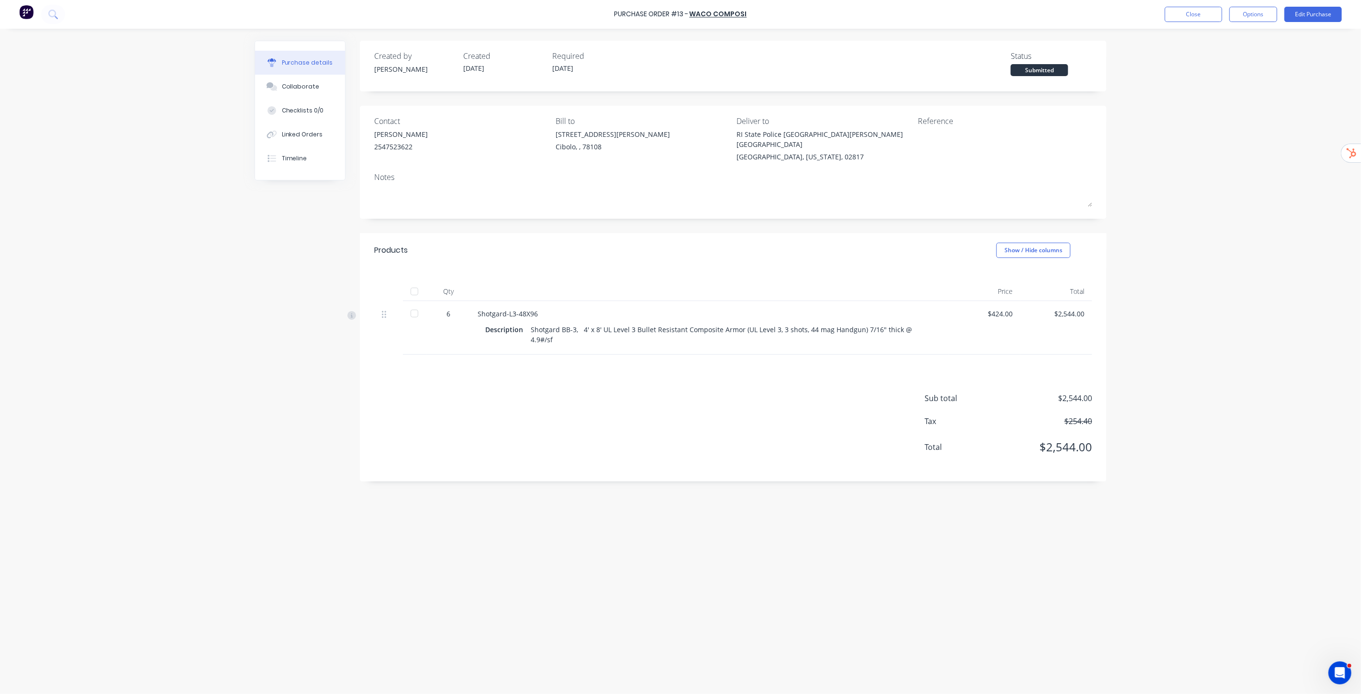
click at [680, 353] on div "Purchase Order #13 - WACO COMPOSI Close Options Edit Purchase Purchase details …" at bounding box center [680, 347] width 1361 height 694
click at [680, 155] on div "Purchase Order #13 - WACO COMPOSI Close Options Edit Purchase Purchase details …" at bounding box center [680, 347] width 1361 height 694
click at [680, 22] on div "Purchase Order #13 - WACO COMPOSI Close Options Edit Purchase" at bounding box center [680, 14] width 1361 height 29
click at [680, 11] on button "Close" at bounding box center [1193, 14] width 57 height 15
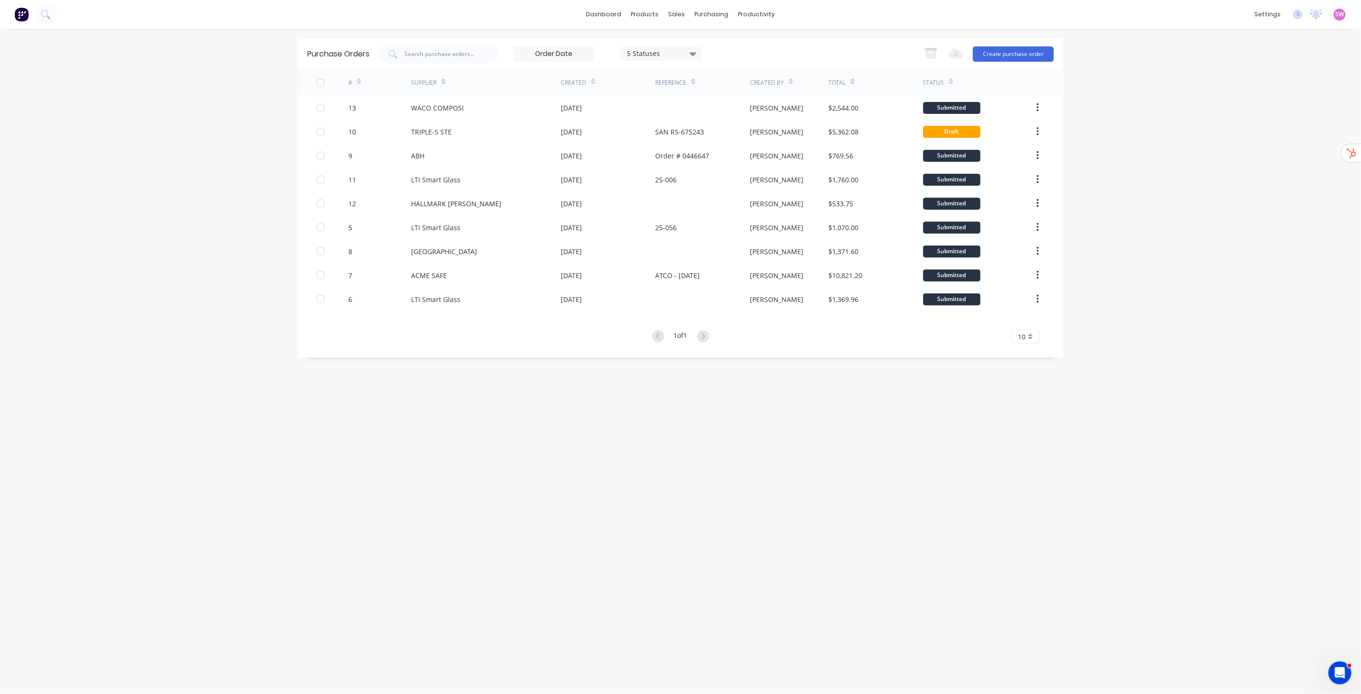
click at [680, 138] on div "dashboard products sales purchasing productivity dashboard products Product Cat…" at bounding box center [680, 347] width 1361 height 694
click at [680, 53] on button "Create purchase order" at bounding box center [1013, 53] width 81 height 15
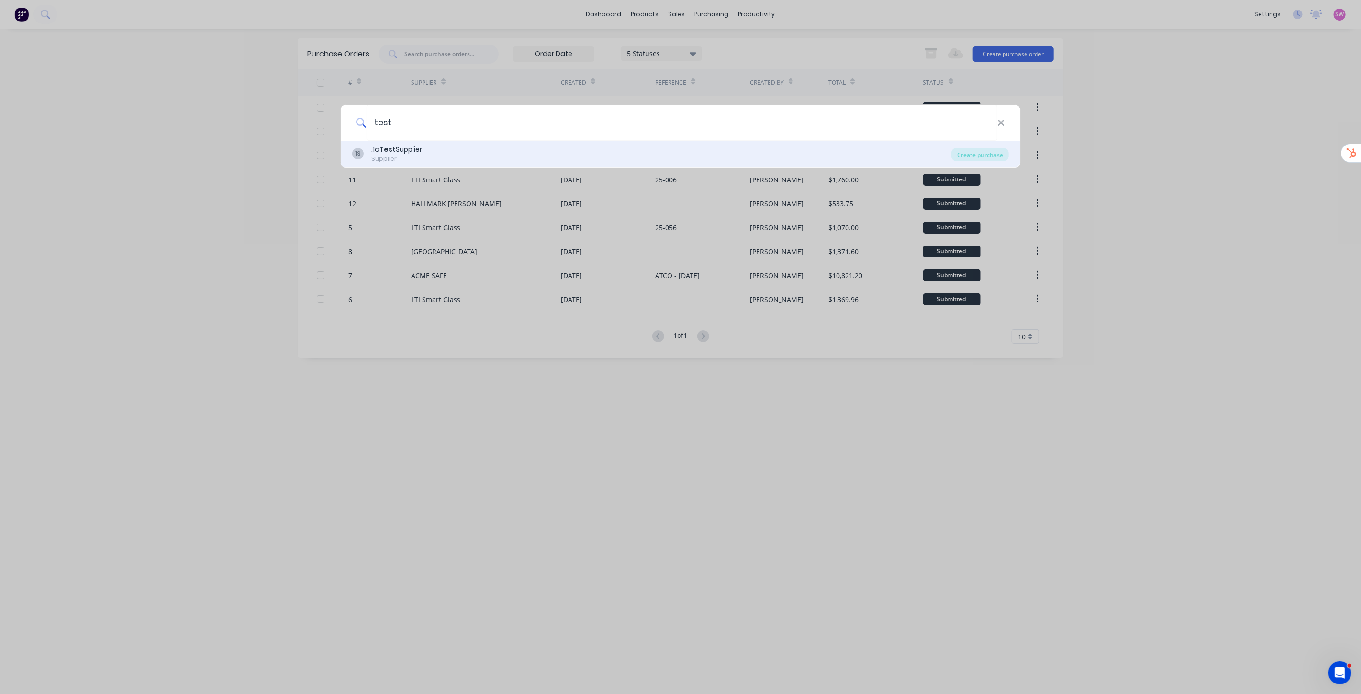
type input "test"
click at [387, 155] on div "Supplier" at bounding box center [396, 159] width 51 height 9
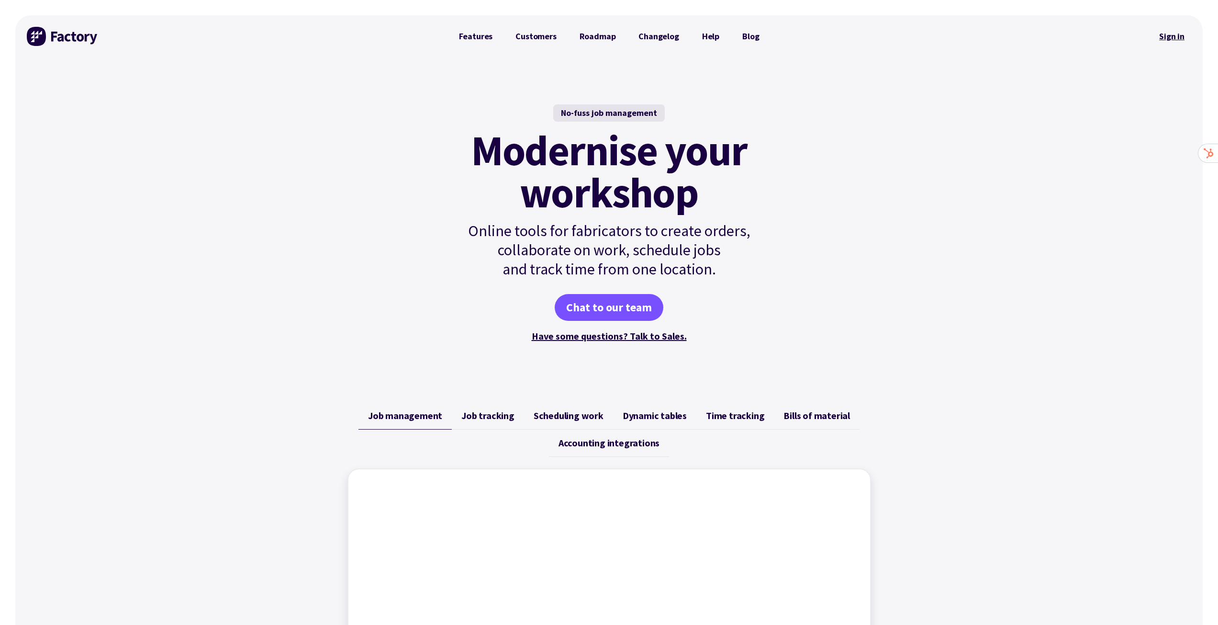
click at [1171, 32] on link "Sign in" at bounding box center [1171, 36] width 39 height 22
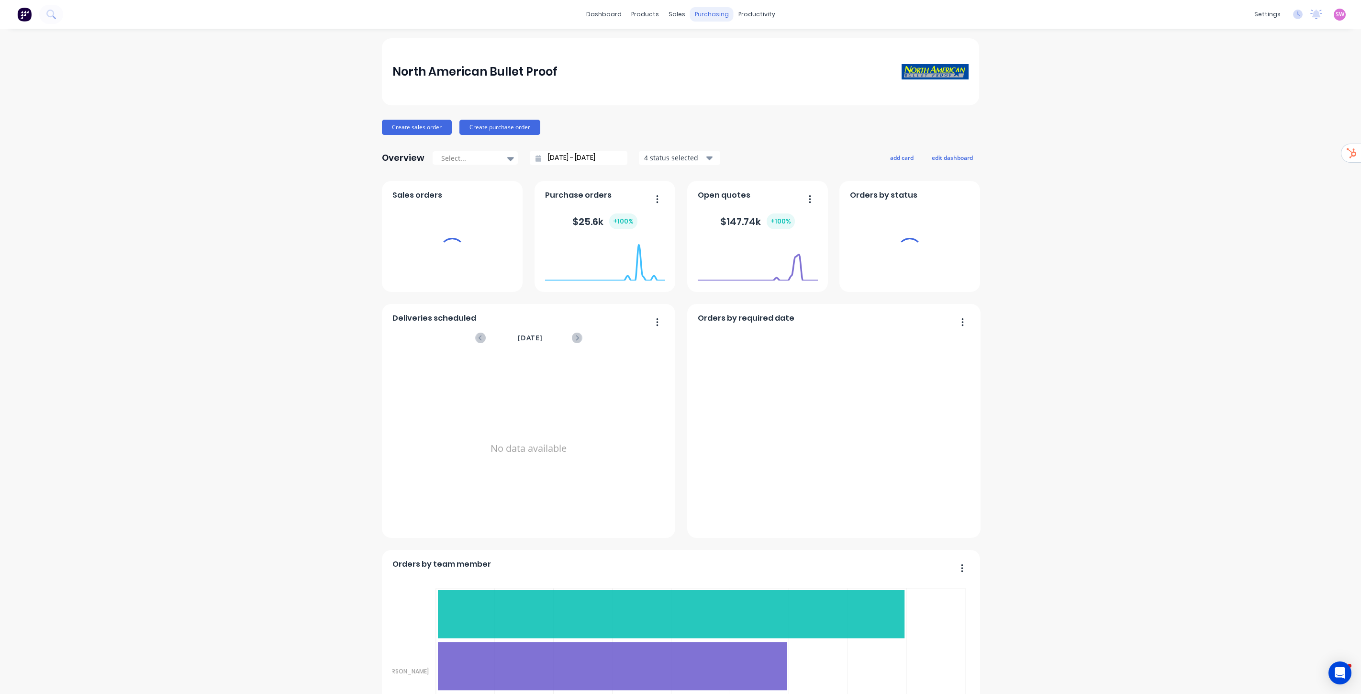
click at [710, 10] on div "purchasing" at bounding box center [712, 14] width 44 height 14
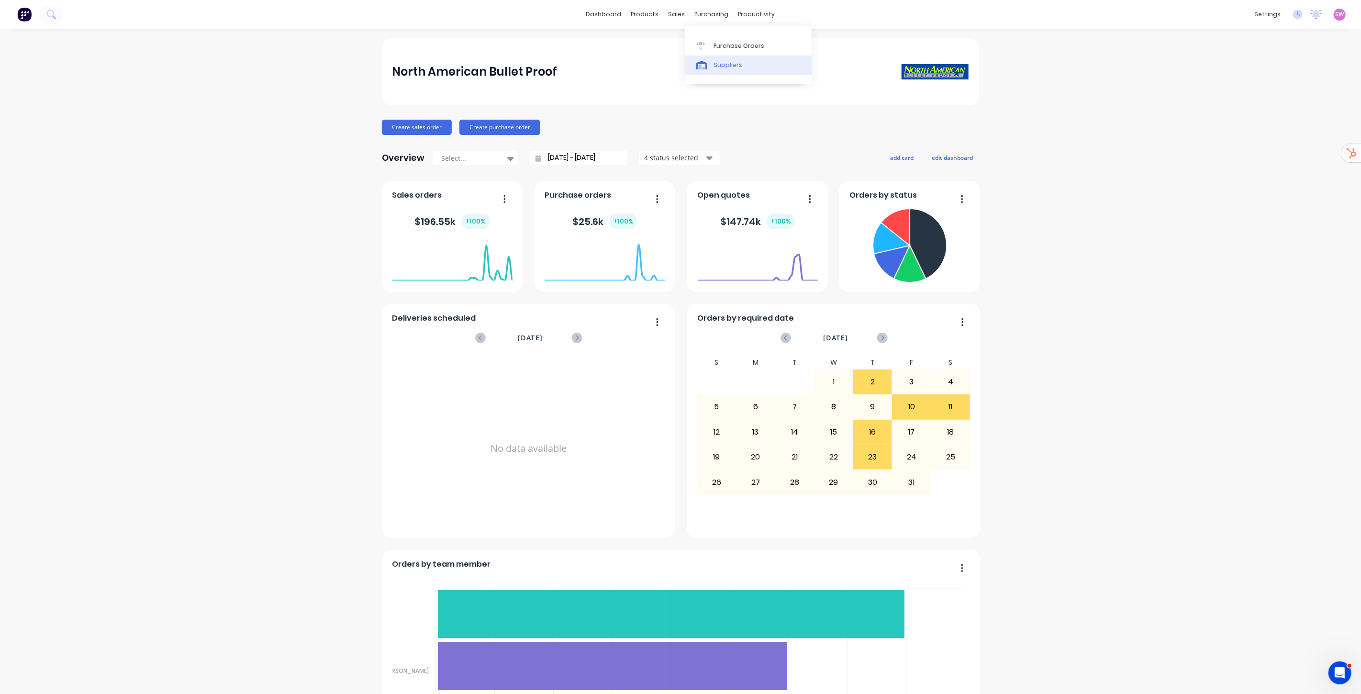
click at [725, 62] on div "Suppliers" at bounding box center [728, 65] width 29 height 9
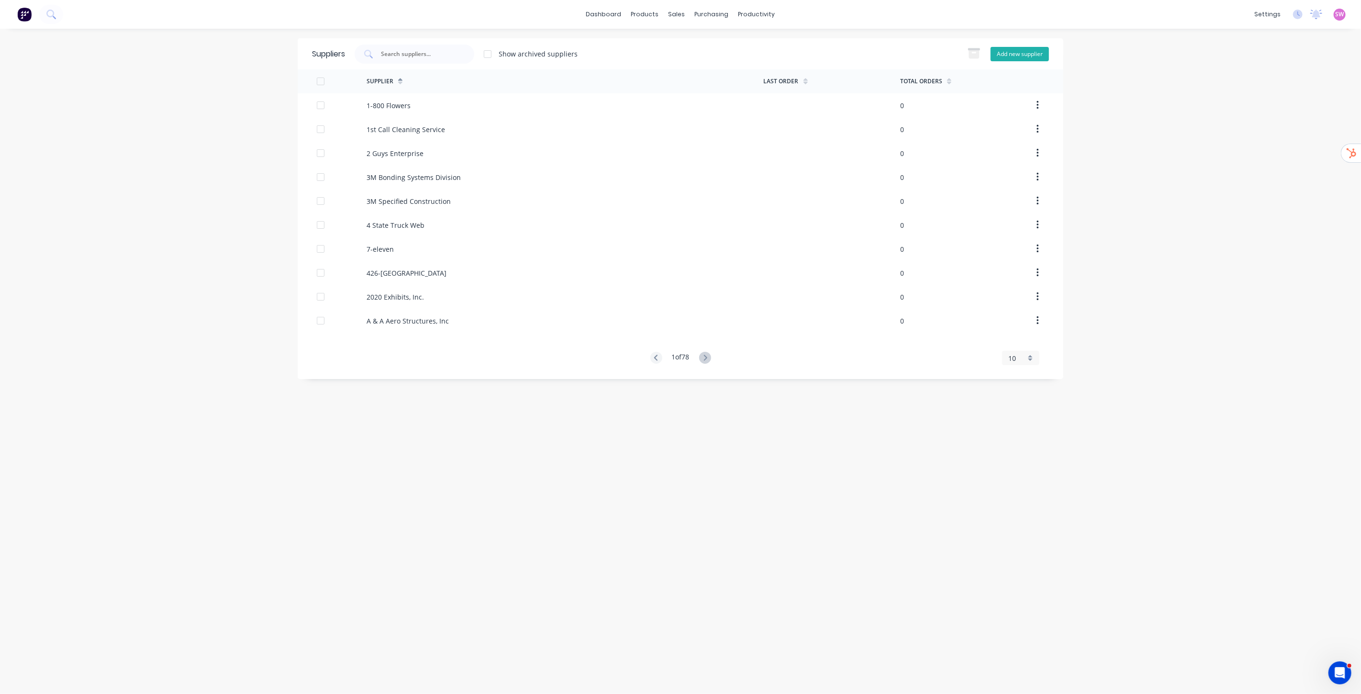
click at [1033, 51] on button "Add new supplier" at bounding box center [1020, 54] width 58 height 14
select select "AU"
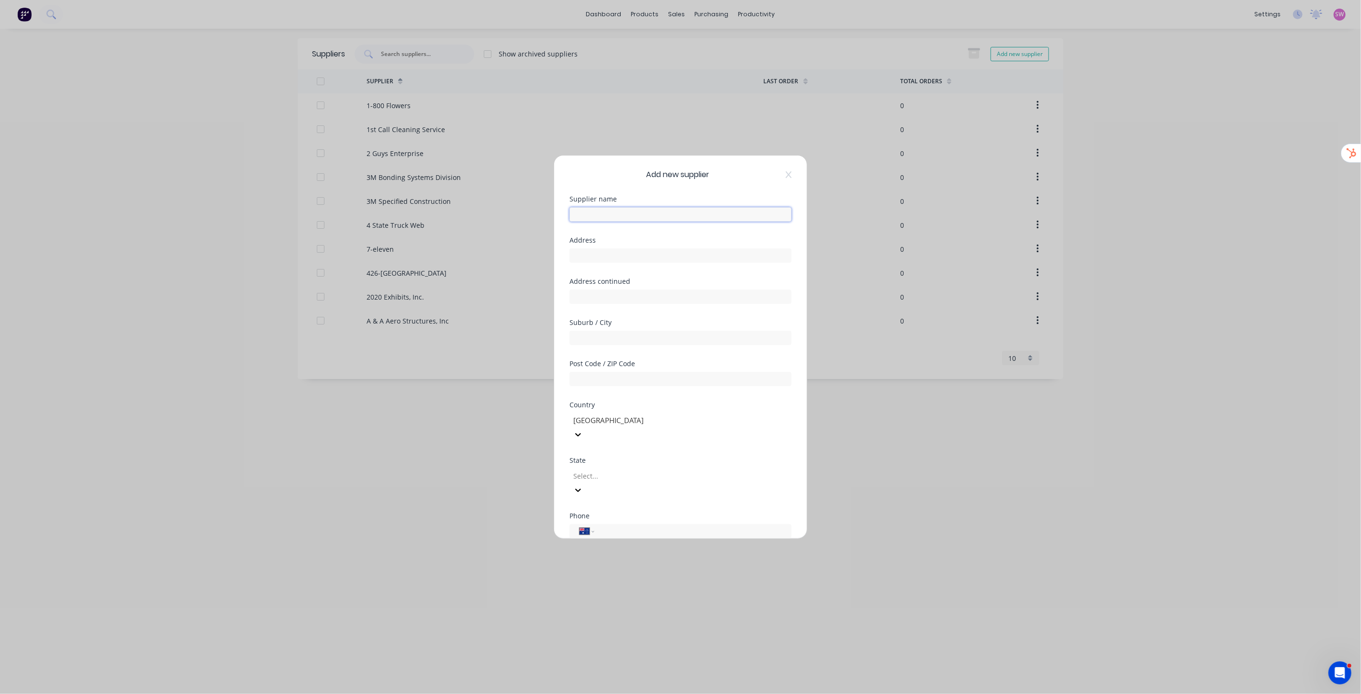
click at [657, 212] on input "text" at bounding box center [680, 214] width 222 height 14
type input "Test Supplier"
click at [679, 195] on div "Add new supplier Supplier name Test Supplier Address Address continued Suburb /…" at bounding box center [680, 347] width 253 height 383
click at [662, 539] on button "Save" at bounding box center [650, 546] width 53 height 15
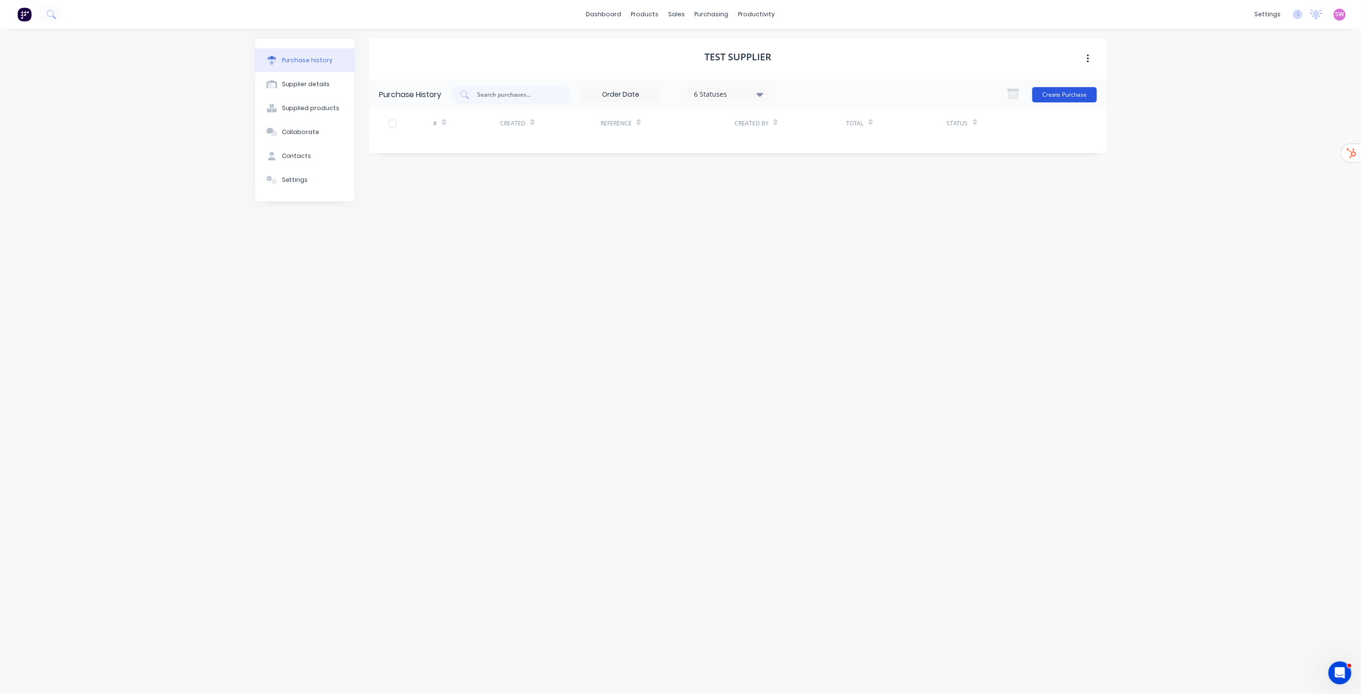
click at [1069, 95] on button "Create Purchase" at bounding box center [1064, 94] width 65 height 15
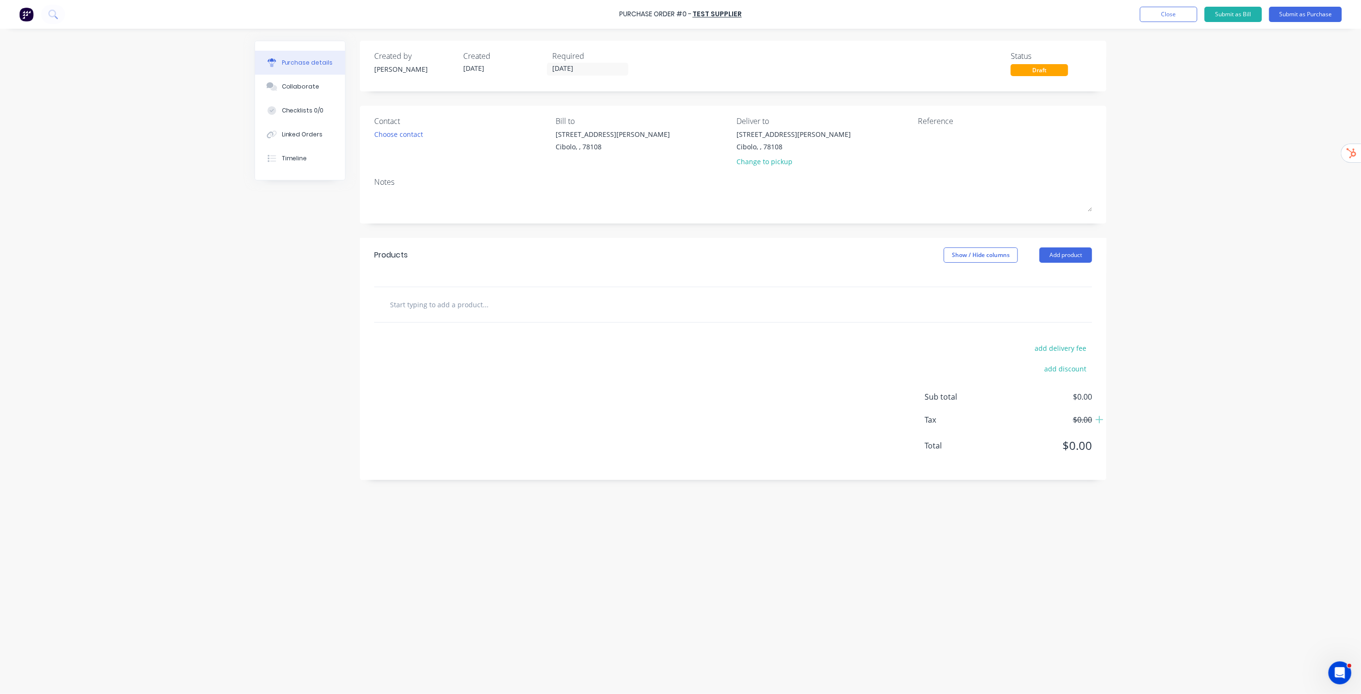
click at [1205, 183] on div "Purchase Order #0 - Test Supplier Add product Close Submit as Bill Submit as Pu…" at bounding box center [680, 347] width 1361 height 694
click at [756, 139] on div "1144 Guadalupe Drive" at bounding box center [794, 134] width 114 height 10
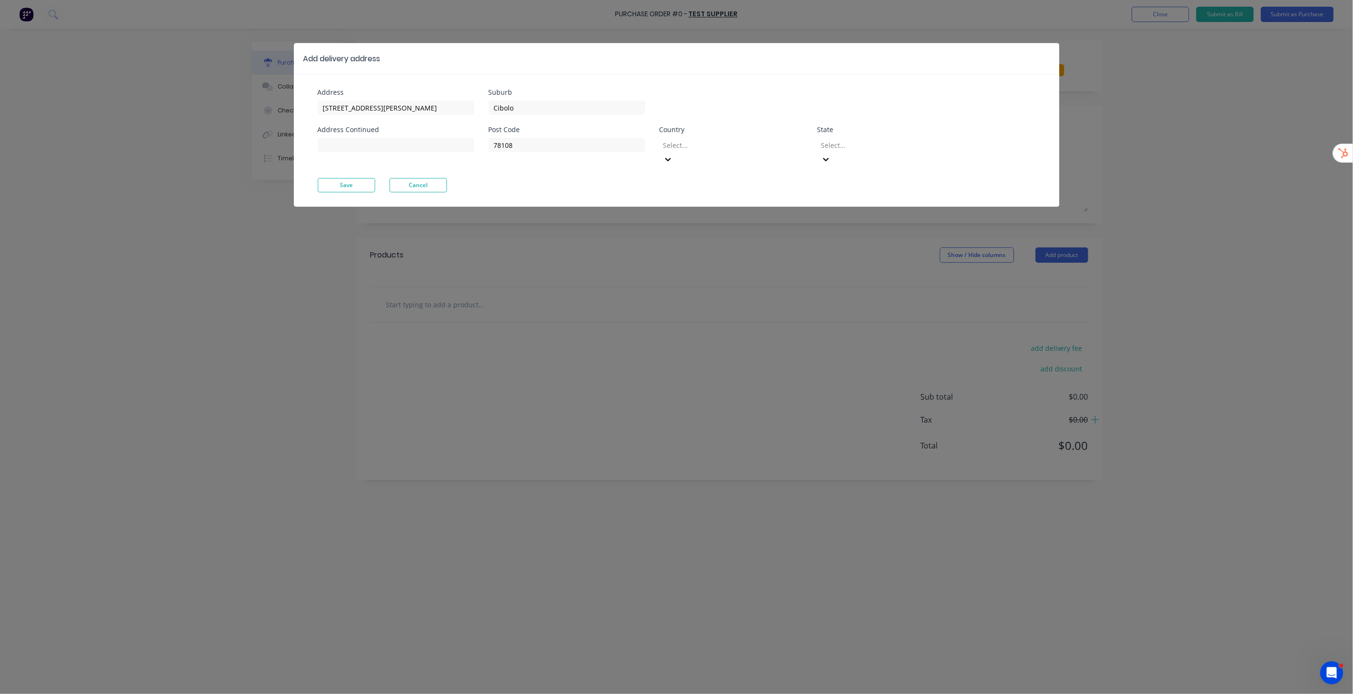
click at [749, 145] on div at bounding box center [731, 145] width 138 height 12
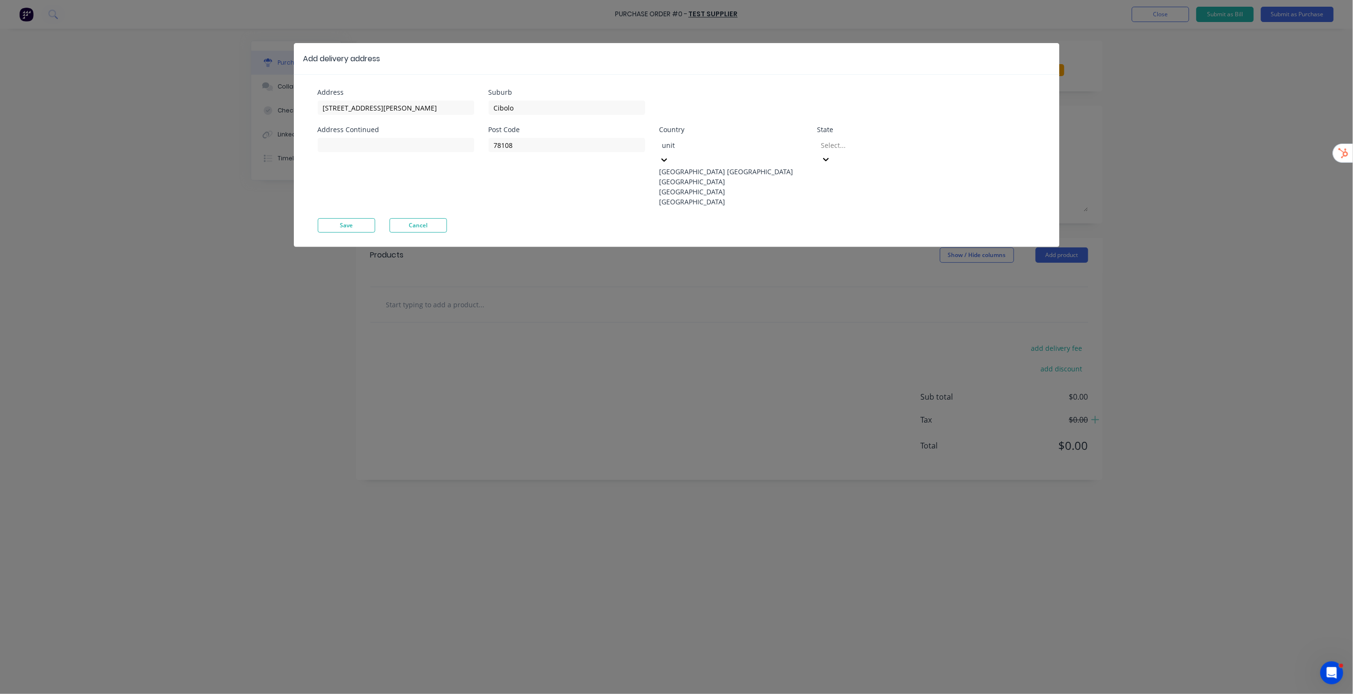
type input "unite"
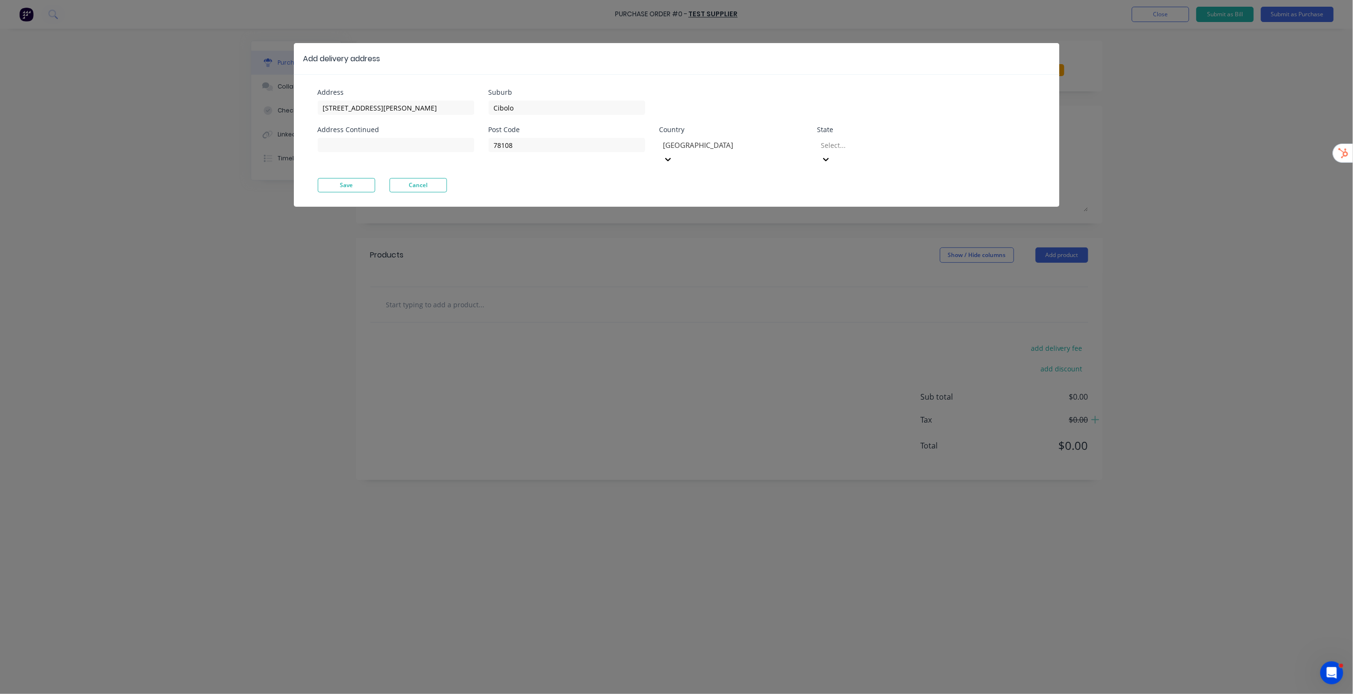
click at [909, 145] on div at bounding box center [889, 145] width 138 height 12
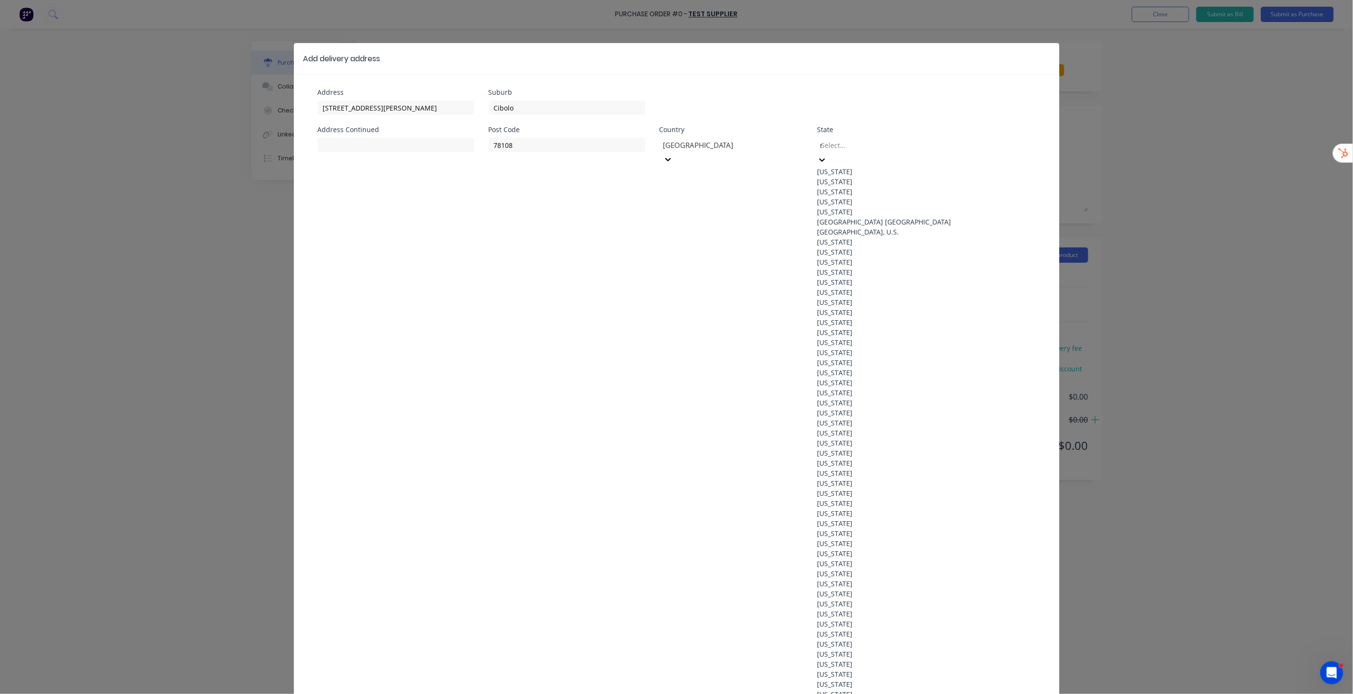
type input "rho"
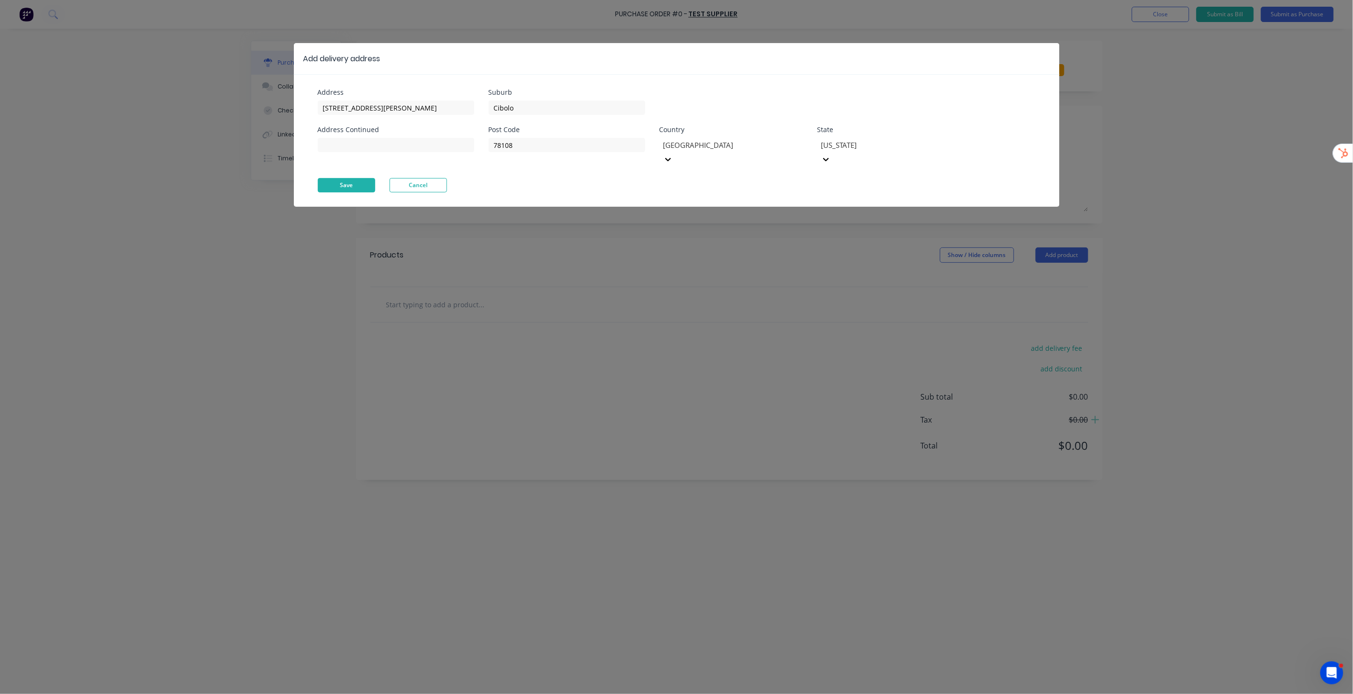
click at [341, 178] on button "Save" at bounding box center [346, 185] width 57 height 14
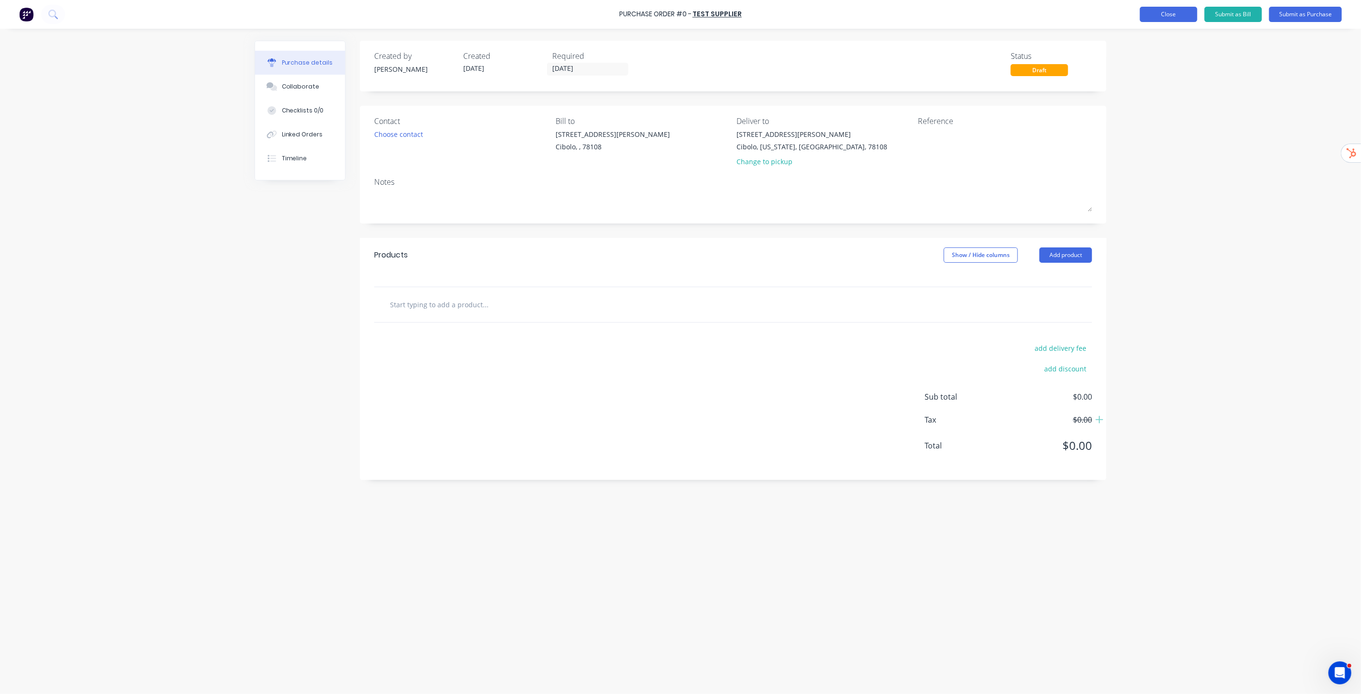
click at [1162, 12] on button "Close" at bounding box center [1168, 14] width 57 height 15
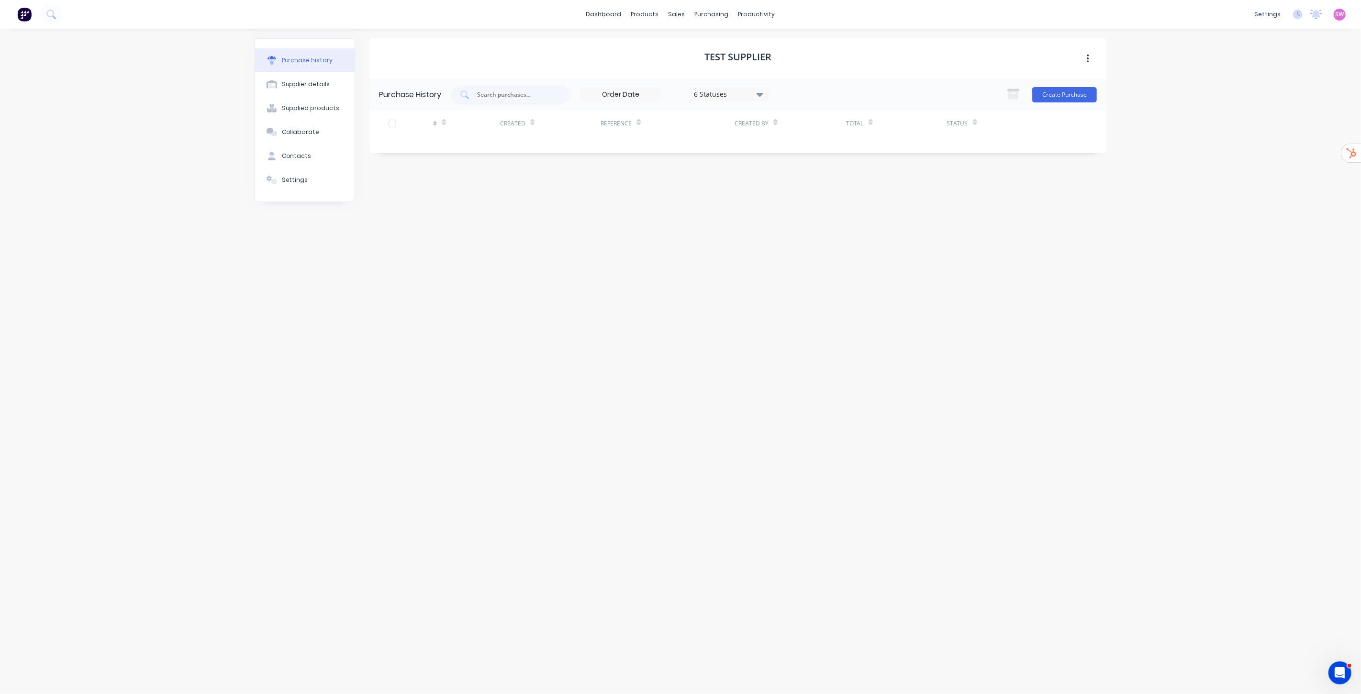
click at [1157, 170] on div "dashboard products sales purchasing productivity dashboard products Product Cat…" at bounding box center [680, 347] width 1361 height 694
click at [611, 18] on link "dashboard" at bounding box center [603, 14] width 45 height 14
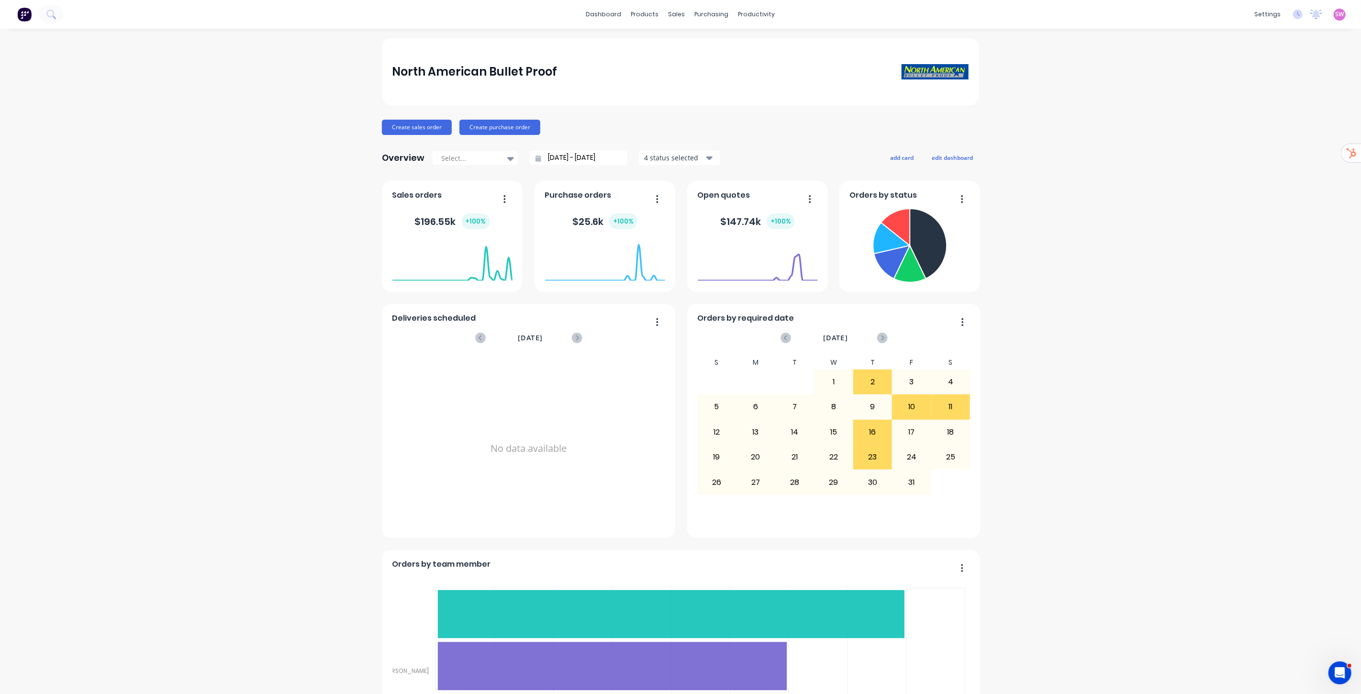
drag, startPoint x: 608, startPoint y: 15, endPoint x: 1137, endPoint y: 54, distance: 530.2
click at [608, 15] on link "dashboard" at bounding box center [603, 14] width 45 height 14
click at [1334, 20] on div "SW North American Bullet Proof Stuart Wheatley Administrator Profile Sign out" at bounding box center [1340, 15] width 12 height 12
click at [1336, 13] on span "SW" at bounding box center [1340, 14] width 9 height 9
click at [1250, 116] on div "Sign out" at bounding box center [1259, 119] width 26 height 9
